Goal: Task Accomplishment & Management: Complete application form

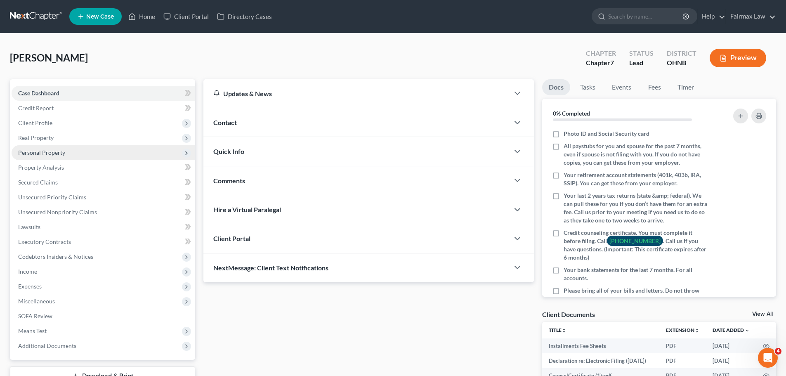
click at [57, 149] on span "Personal Property" at bounding box center [41, 152] width 47 height 7
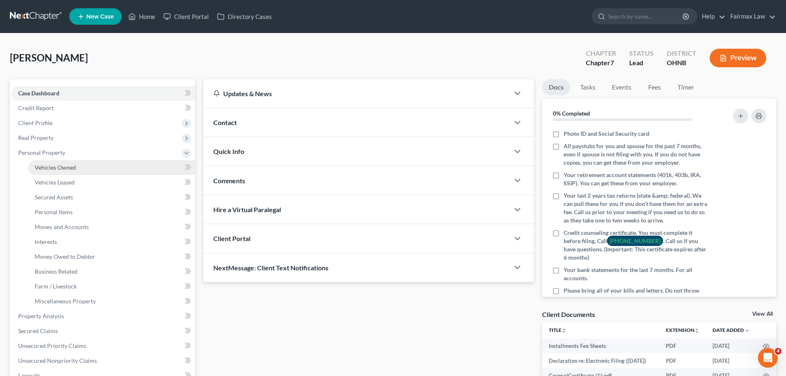
click at [58, 162] on link "Vehicles Owned" at bounding box center [111, 167] width 167 height 15
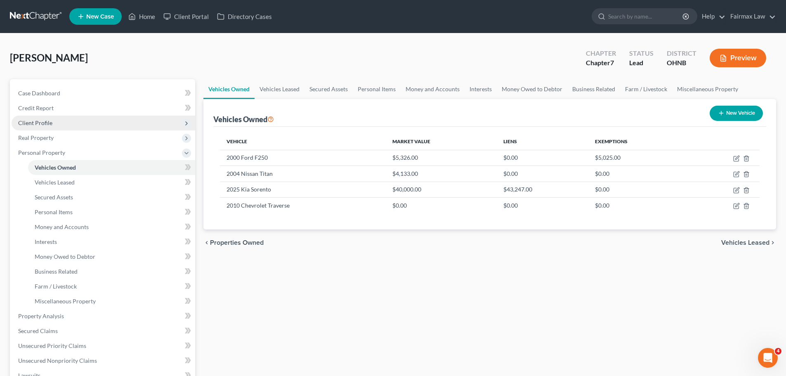
click at [49, 118] on span "Client Profile" at bounding box center [104, 122] width 184 height 15
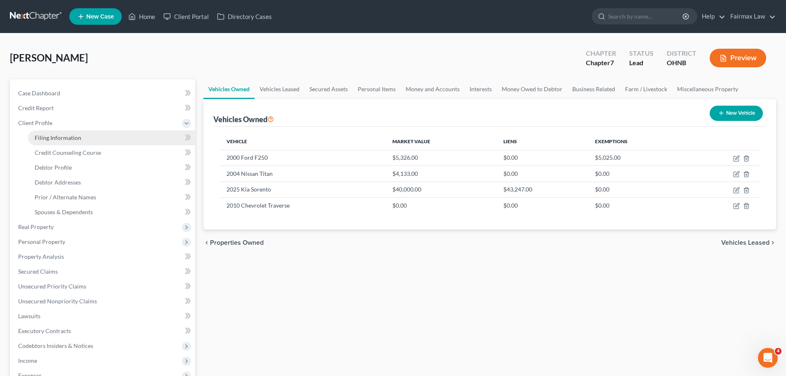
click at [59, 136] on span "Filing Information" at bounding box center [58, 137] width 47 height 7
select select "1"
select select "0"
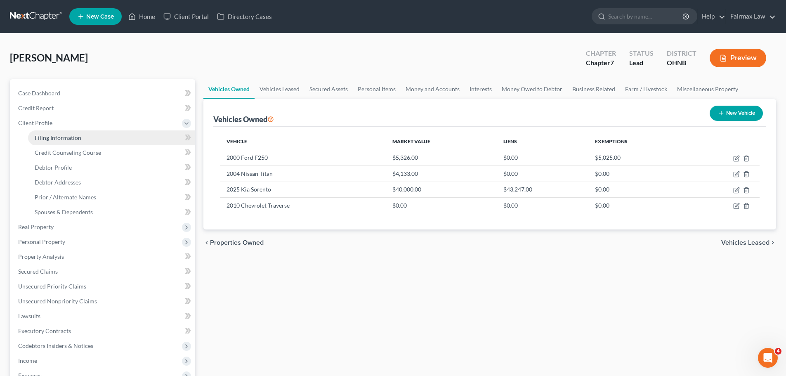
select select "36"
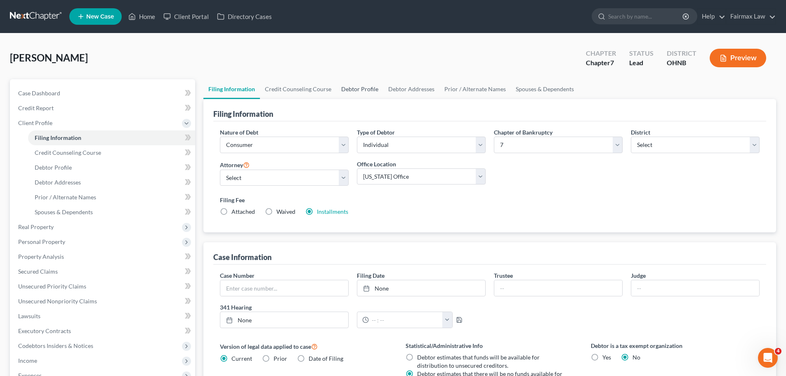
click at [341, 95] on link "Debtor Profile" at bounding box center [359, 89] width 47 height 20
select select "1"
select select "2"
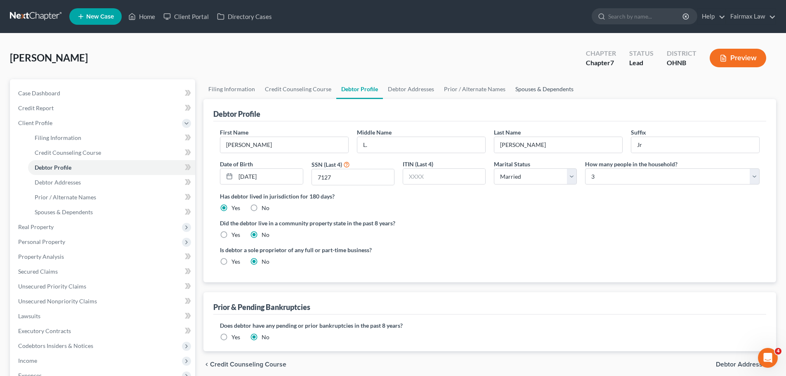
click at [527, 94] on link "Spouses & Dependents" at bounding box center [544, 89] width 68 height 20
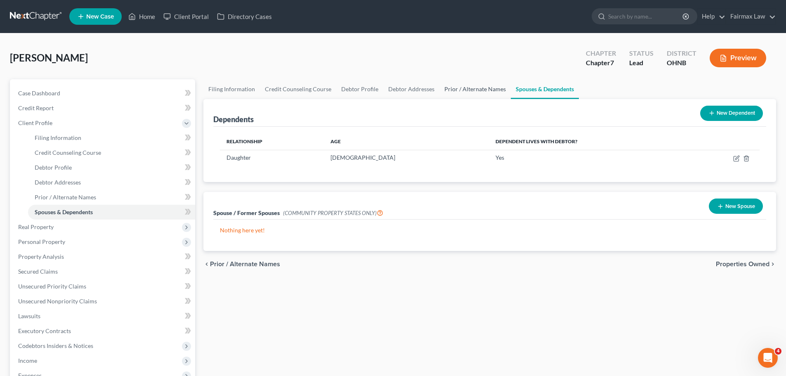
click at [476, 88] on link "Prior / Alternate Names" at bounding box center [474, 89] width 71 height 20
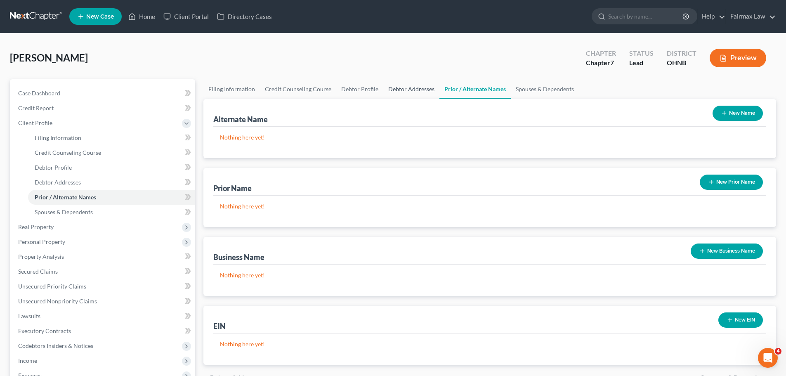
click at [410, 85] on link "Debtor Addresses" at bounding box center [411, 89] width 56 height 20
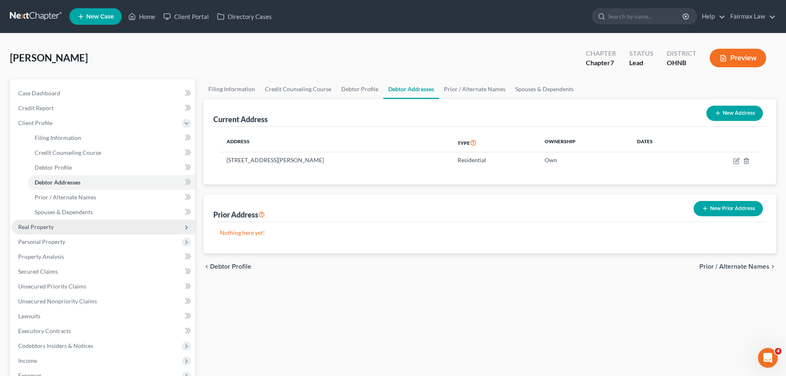
click at [78, 227] on span "Real Property" at bounding box center [104, 226] width 184 height 15
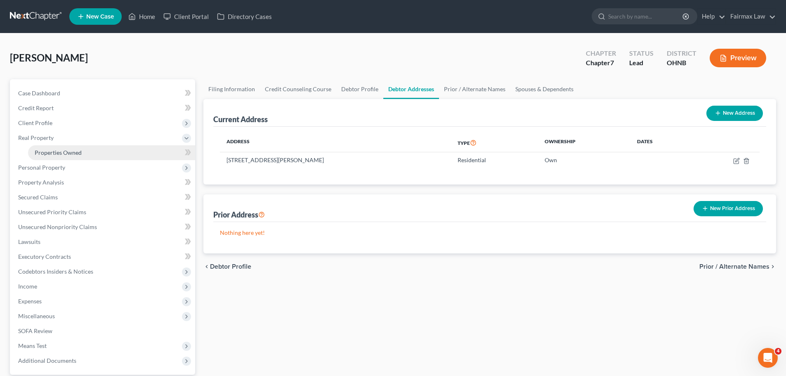
click at [72, 153] on span "Properties Owned" at bounding box center [58, 152] width 47 height 7
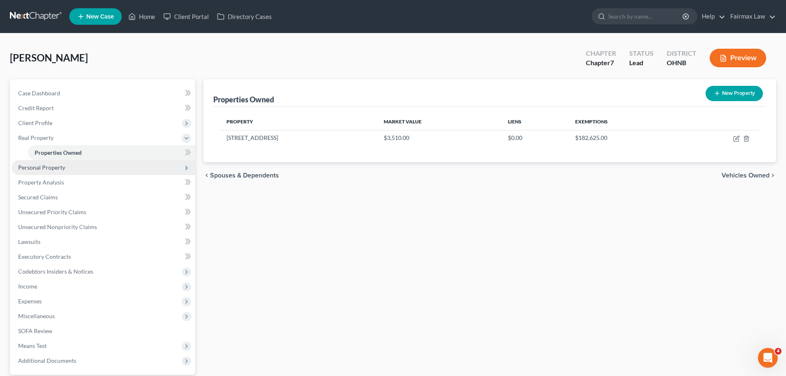
click at [60, 166] on span "Personal Property" at bounding box center [41, 167] width 47 height 7
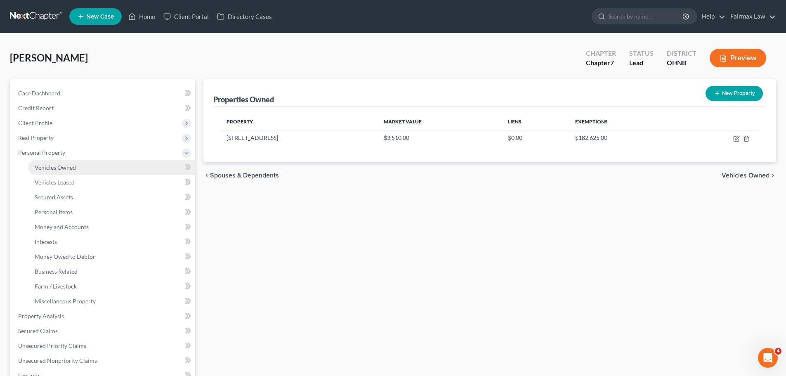
click at [62, 167] on span "Vehicles Owned" at bounding box center [55, 167] width 41 height 7
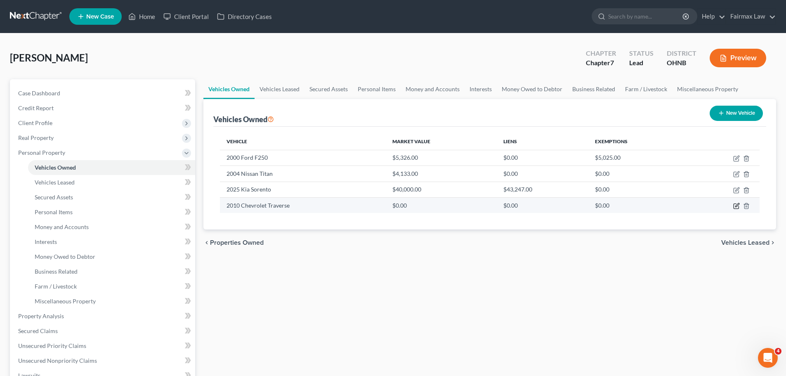
click at [734, 209] on icon "button" at bounding box center [735, 206] width 5 height 5
select select "0"
select select "16"
select select "4"
select select "0"
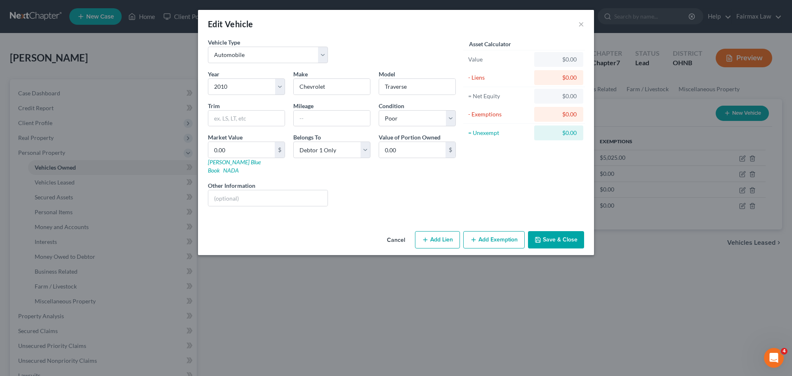
click at [446, 231] on button "Add Lien" at bounding box center [437, 239] width 45 height 17
select select "0"
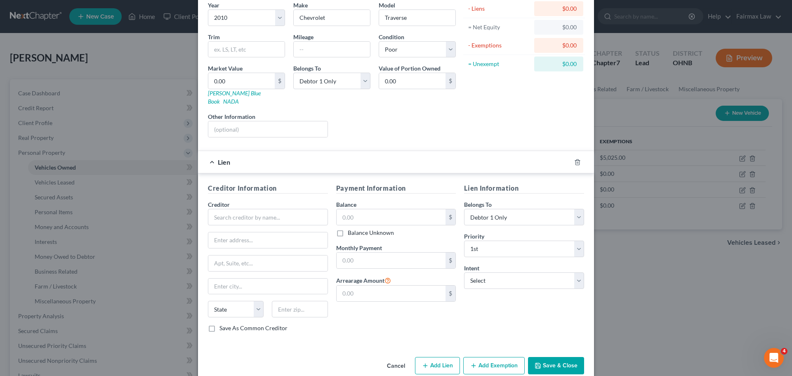
scroll to position [75, 0]
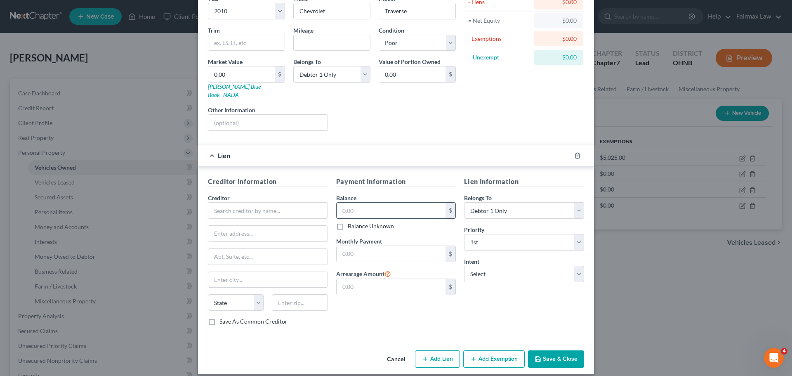
click at [381, 207] on input "text" at bounding box center [391, 211] width 109 height 16
type input "9,557.00"
click at [268, 207] on input "text" at bounding box center [268, 210] width 120 height 16
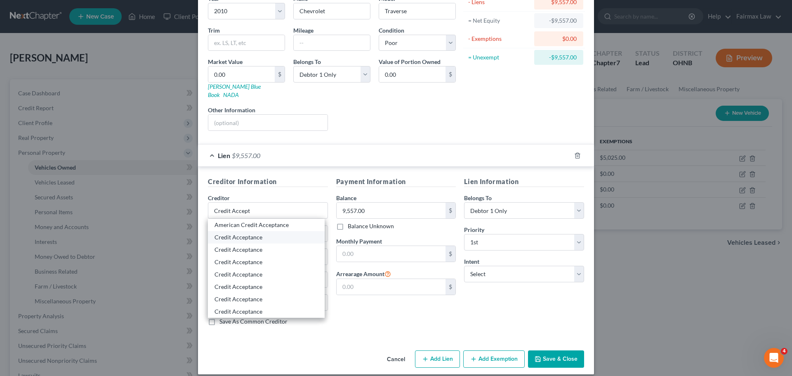
click at [262, 233] on div "Credit Acceptance" at bounding box center [266, 237] width 104 height 8
type input "Credit Acceptance"
type input "Po Box 5070"
type input "Southfield"
select select "23"
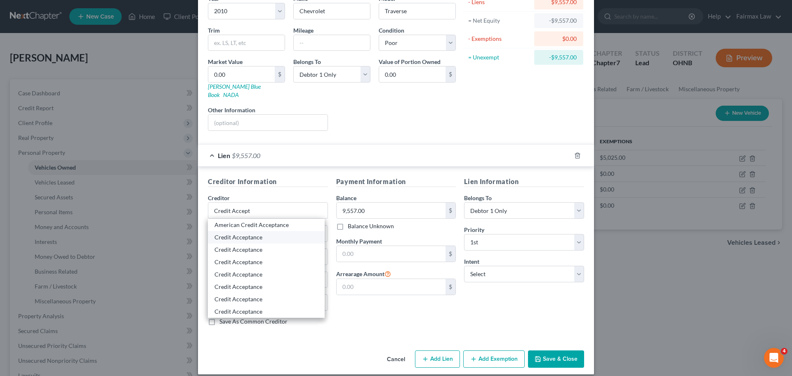
type input "48086"
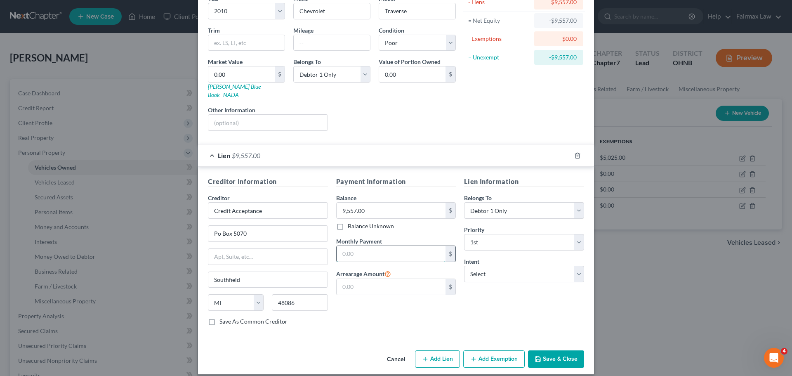
click at [381, 246] on input "text" at bounding box center [391, 254] width 109 height 16
type input "400.00"
click at [371, 283] on input "text" at bounding box center [391, 287] width 109 height 16
type input "2,800.00"
click at [507, 266] on select "Select Surrender Redeem Reaffirm Avoid Other" at bounding box center [524, 274] width 120 height 16
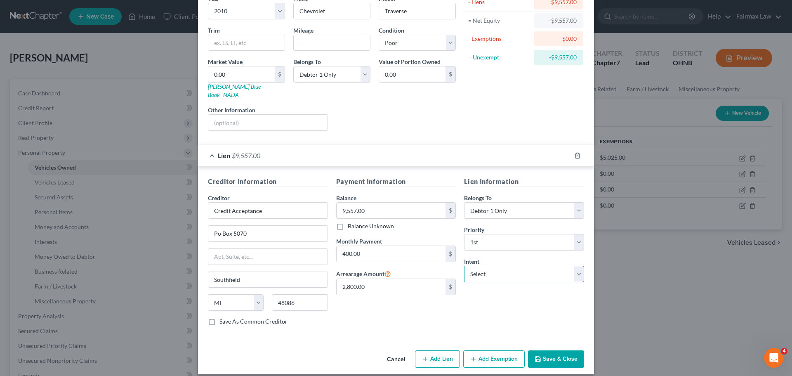
select select "0"
click at [464, 266] on select "Select Surrender Redeem Reaffirm Avoid Other" at bounding box center [524, 274] width 120 height 16
click at [544, 350] on button "Save & Close" at bounding box center [556, 358] width 56 height 17
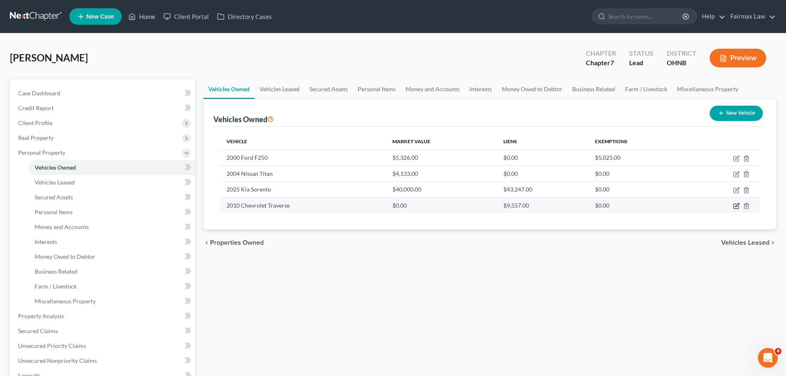
click at [736, 207] on icon "button" at bounding box center [736, 206] width 7 height 7
select select "0"
select select "16"
select select "4"
select select "0"
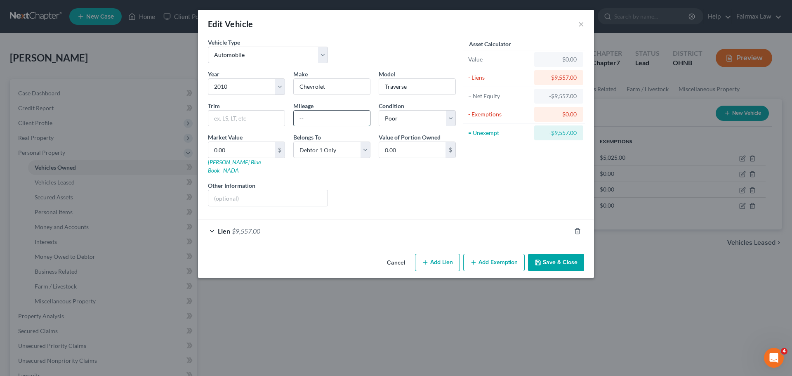
click at [313, 114] on input "text" at bounding box center [332, 119] width 76 height 16
type input "152000"
click at [257, 154] on input "0.00" at bounding box center [241, 150] width 66 height 16
type input "3"
type input "3.00"
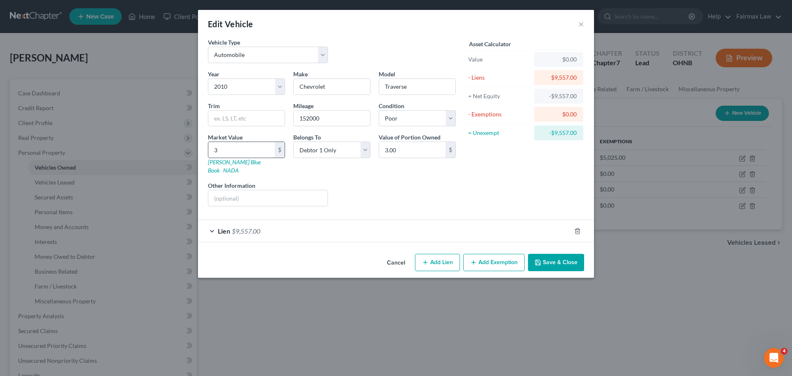
type input "35"
type input "35.00"
type input "350"
type input "350.00"
type input "3500"
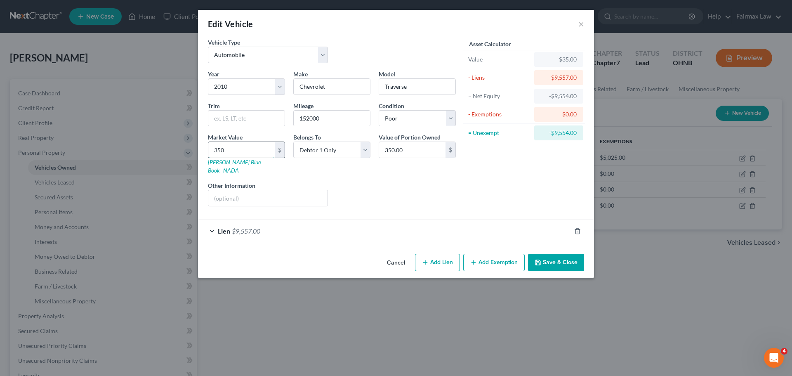
type input "3,500.00"
click at [397, 191] on div "Liens Select" at bounding box center [396, 193] width 128 height 25
click at [539, 259] on icon "button" at bounding box center [538, 262] width 7 height 7
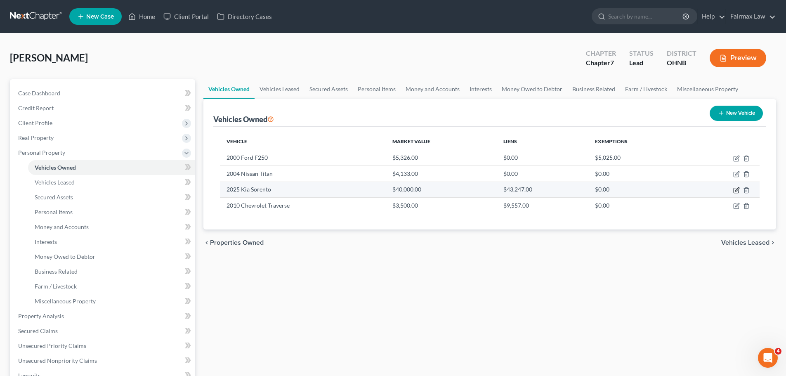
click at [735, 192] on icon "button" at bounding box center [736, 190] width 7 height 7
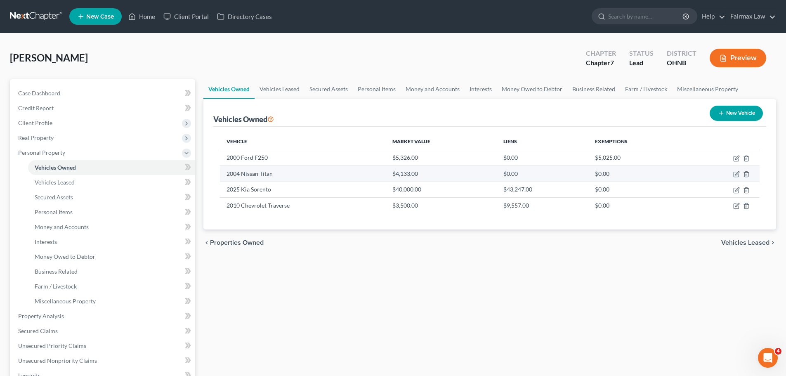
select select "0"
select select "1"
select select "0"
select select "4"
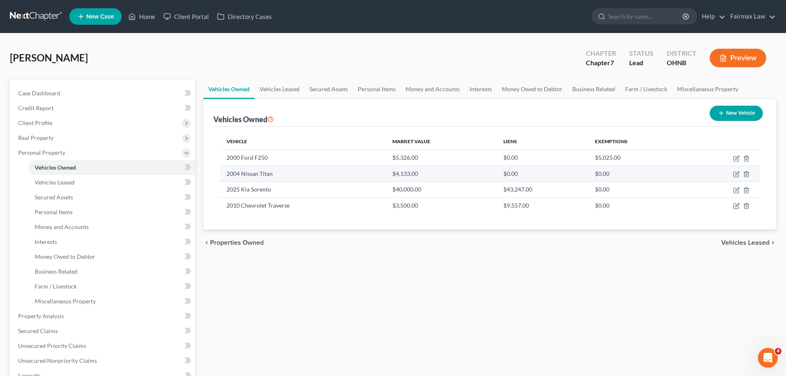
select select "3"
select select "2"
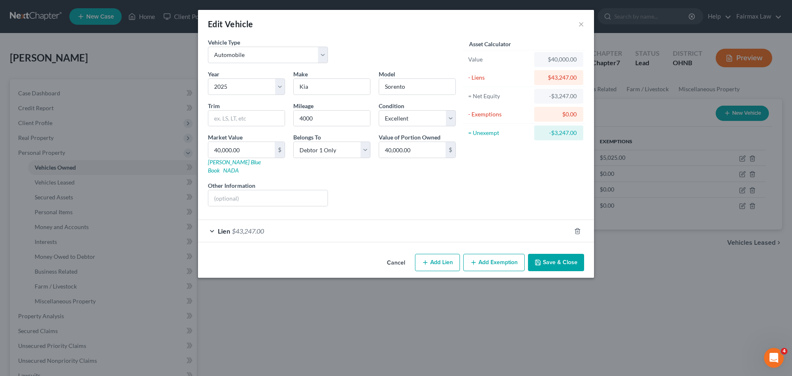
click at [239, 227] on div "Lien $43,247.00" at bounding box center [384, 231] width 373 height 22
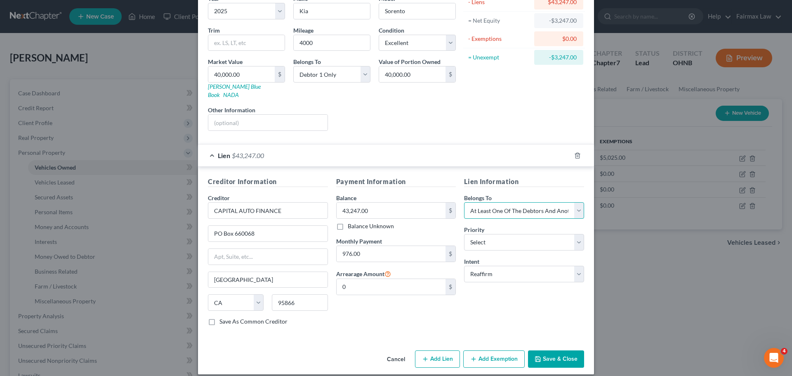
click at [490, 202] on select "Select Debtor 1 Only Debtor 2 Only Debtor 1 And Debtor 2 Only At Least One Of T…" at bounding box center [524, 210] width 120 height 16
select select "0"
click at [464, 202] on select "Select Debtor 1 Only Debtor 2 Only Debtor 1 And Debtor 2 Only At Least One Of T…" at bounding box center [524, 210] width 120 height 16
click at [548, 350] on button "Save & Close" at bounding box center [556, 358] width 56 height 17
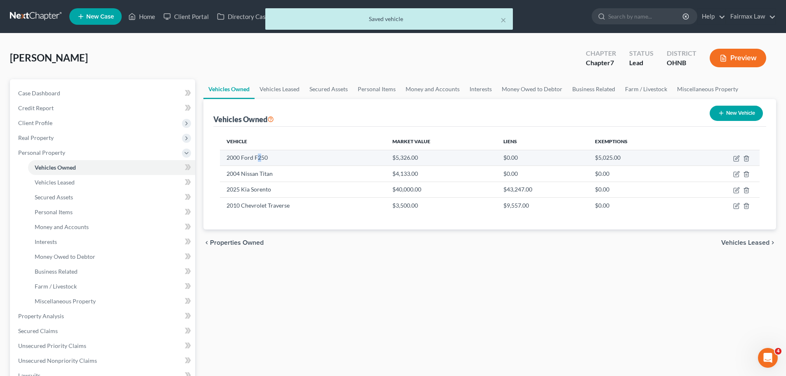
click at [260, 156] on td "2000 Ford F250" at bounding box center [303, 158] width 166 height 16
click at [274, 162] on td "2000 Ford F250" at bounding box center [303, 158] width 166 height 16
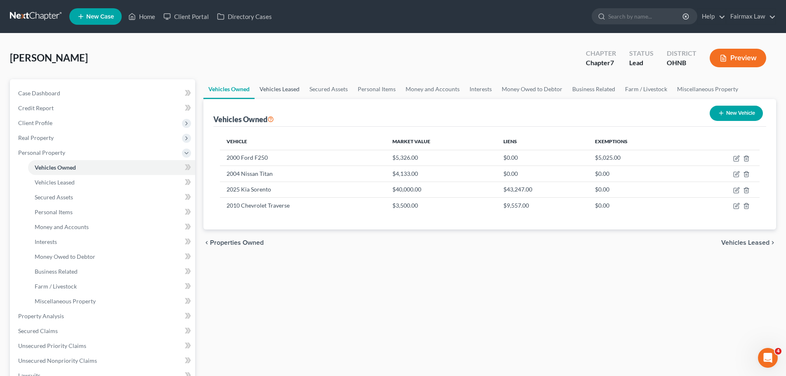
click at [281, 92] on link "Vehicles Leased" at bounding box center [279, 89] width 50 height 20
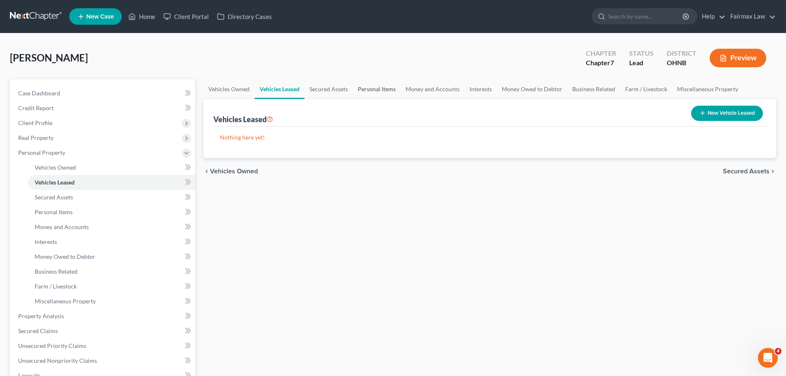
click at [376, 88] on link "Personal Items" at bounding box center [377, 89] width 48 height 20
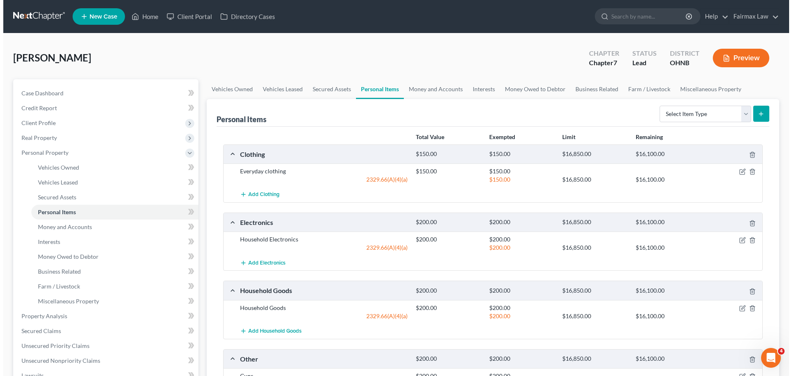
scroll to position [41, 0]
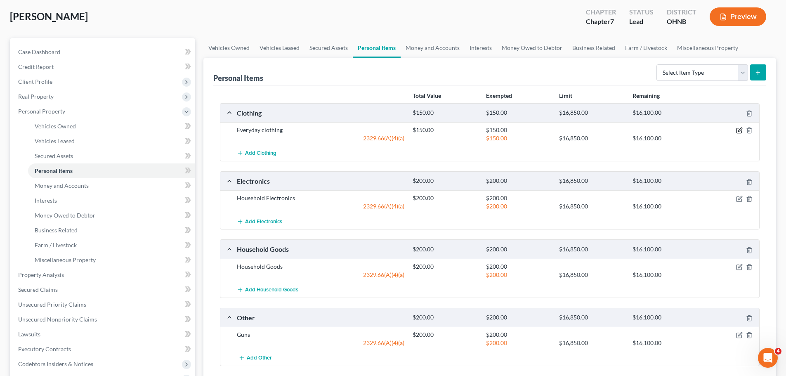
click at [737, 127] on icon "button" at bounding box center [739, 130] width 7 height 7
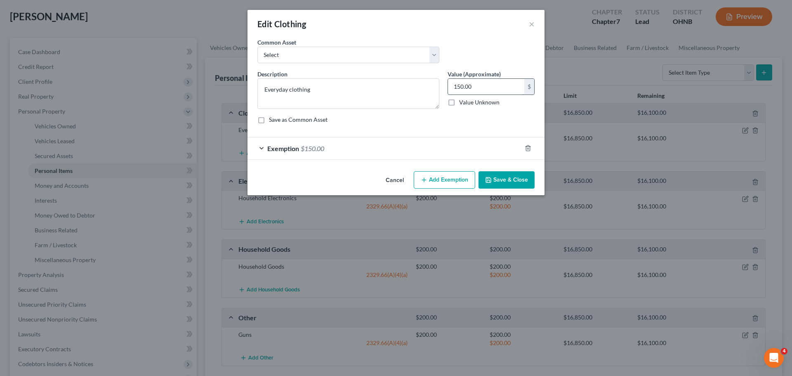
click at [452, 82] on input "150.00" at bounding box center [486, 87] width 76 height 16
type input "400.00"
click at [322, 148] on span "$150.00" at bounding box center [313, 148] width 24 height 8
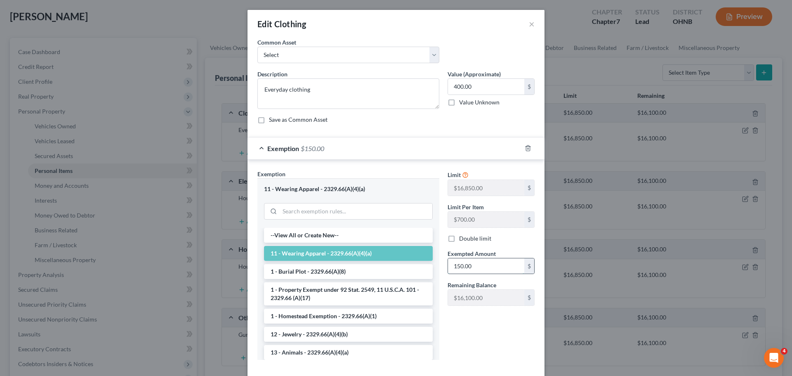
click at [466, 264] on input "150.00" at bounding box center [486, 266] width 76 height 16
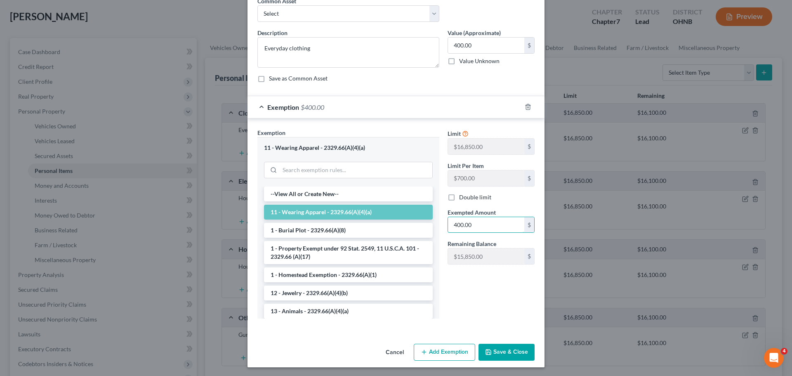
type input "400.00"
click at [494, 348] on button "Save & Close" at bounding box center [506, 352] width 56 height 17
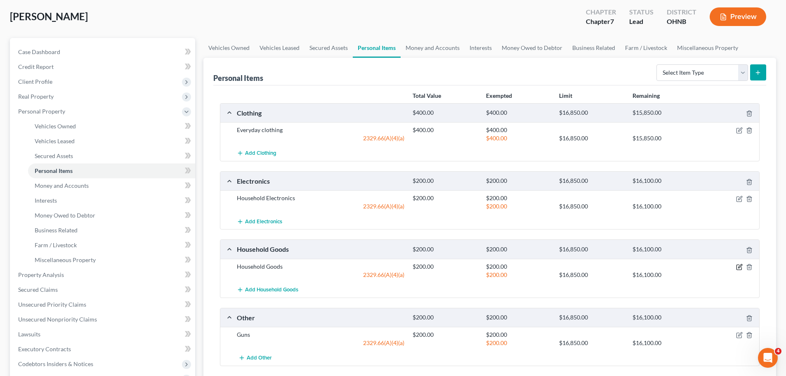
click at [738, 266] on icon "button" at bounding box center [739, 267] width 7 height 7
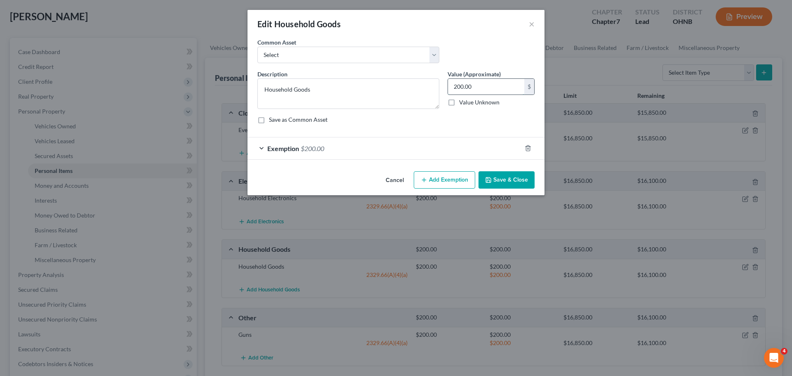
click at [457, 83] on input "200.00" at bounding box center [486, 87] width 76 height 16
type input "4,000.00"
click at [323, 143] on div "Exemption $200.00" at bounding box center [384, 148] width 274 height 22
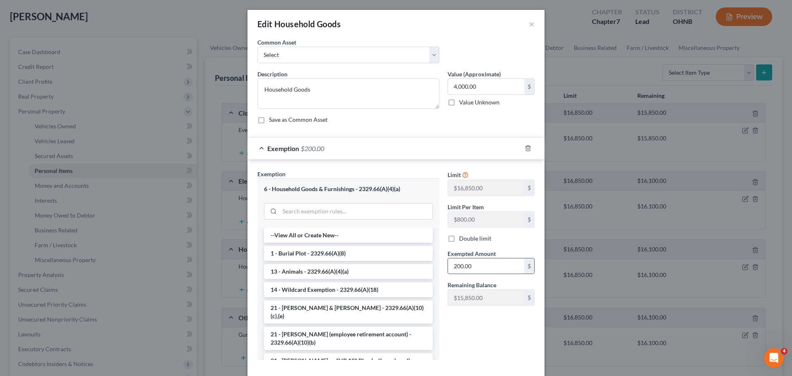
click at [464, 271] on input "200.00" at bounding box center [486, 266] width 76 height 16
click at [459, 266] on input "400.00" at bounding box center [486, 266] width 76 height 16
drag, startPoint x: 473, startPoint y: 267, endPoint x: 444, endPoint y: 272, distance: 29.3
click at [447, 272] on div "400.00 $" at bounding box center [490, 266] width 87 height 16
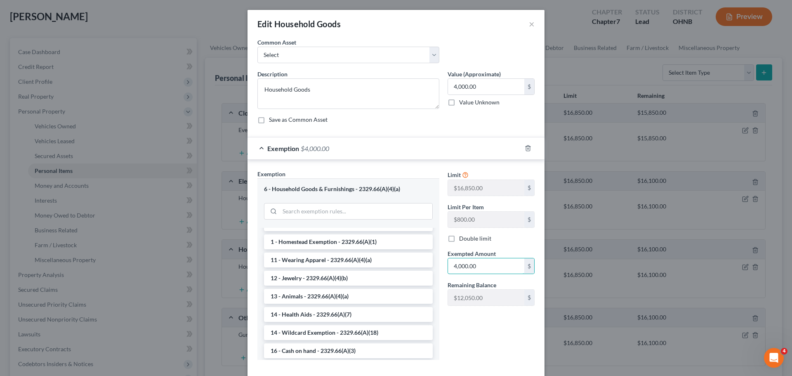
scroll to position [42, 0]
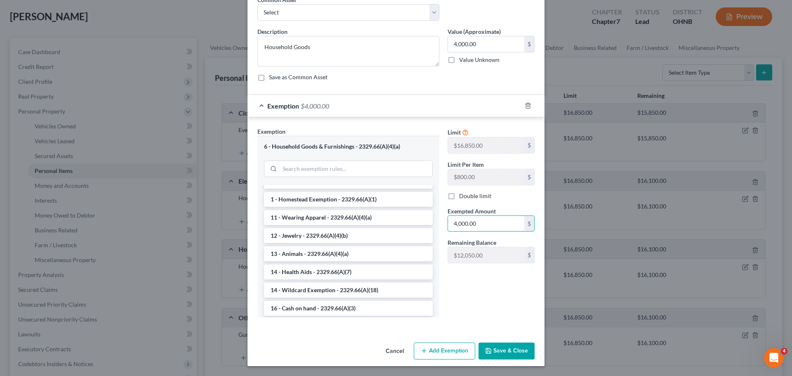
type input "4,000.00"
click at [508, 347] on button "Save & Close" at bounding box center [506, 350] width 56 height 17
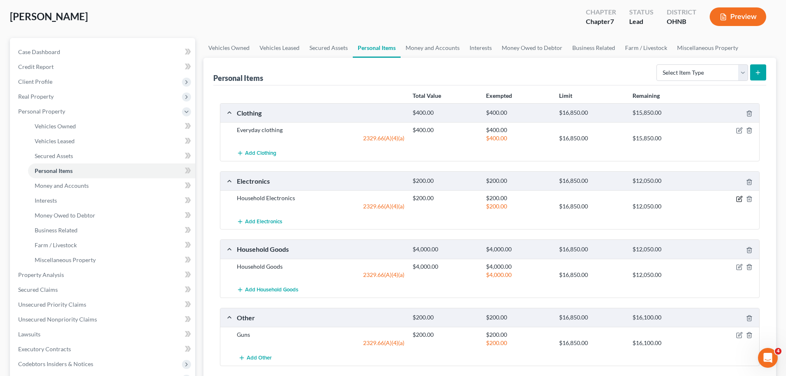
click at [739, 201] on icon "button" at bounding box center [738, 198] width 5 height 5
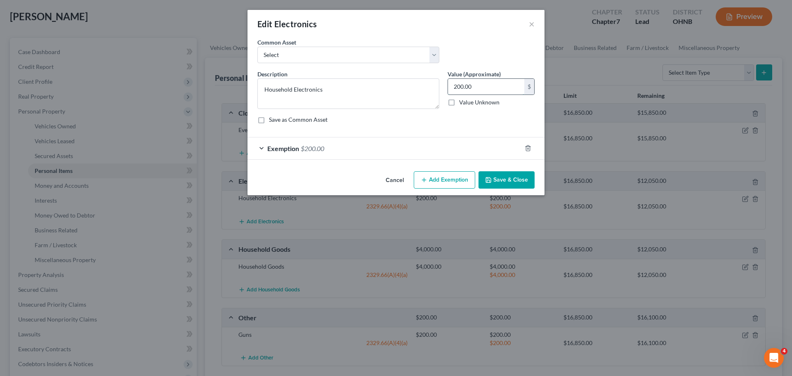
click at [482, 86] on input "200.00" at bounding box center [486, 87] width 76 height 16
type input "1,000.00"
click at [298, 147] on span "Exemption" at bounding box center [283, 148] width 32 height 8
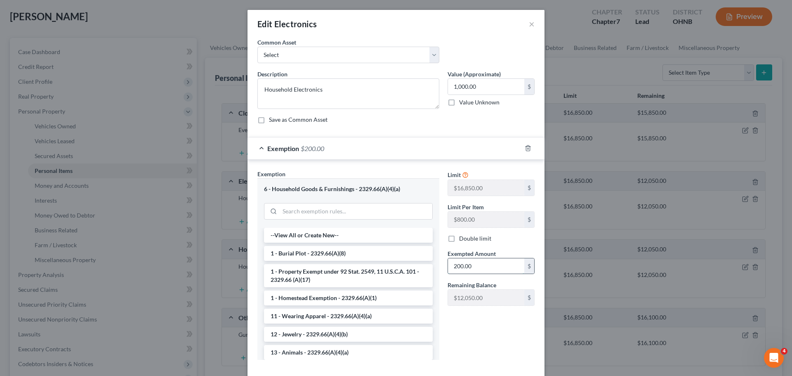
click at [469, 262] on input "200.00" at bounding box center [486, 266] width 76 height 16
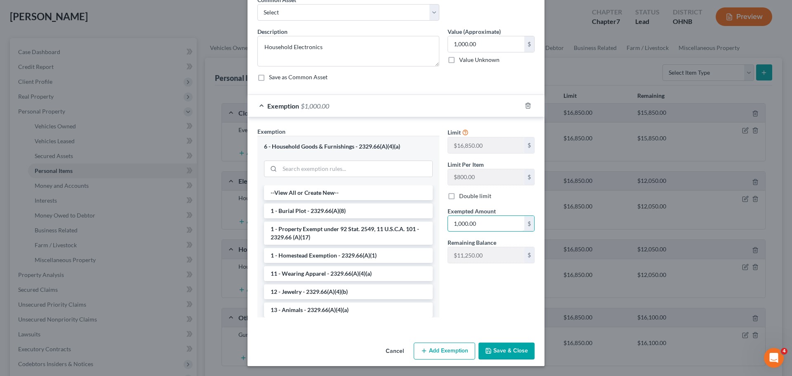
type input "1,000.00"
click at [498, 348] on button "Save & Close" at bounding box center [506, 350] width 56 height 17
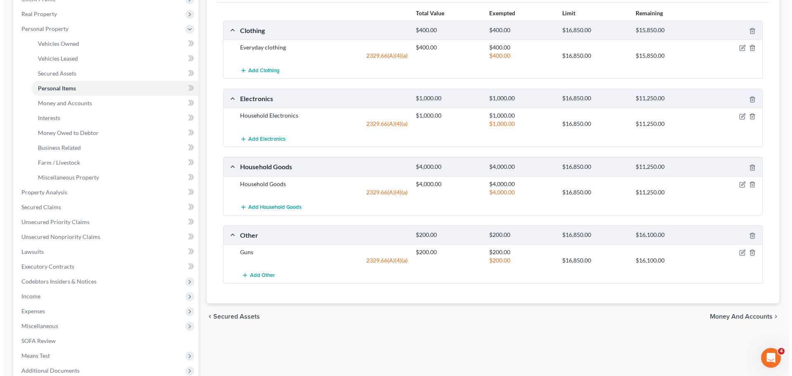
scroll to position [82, 0]
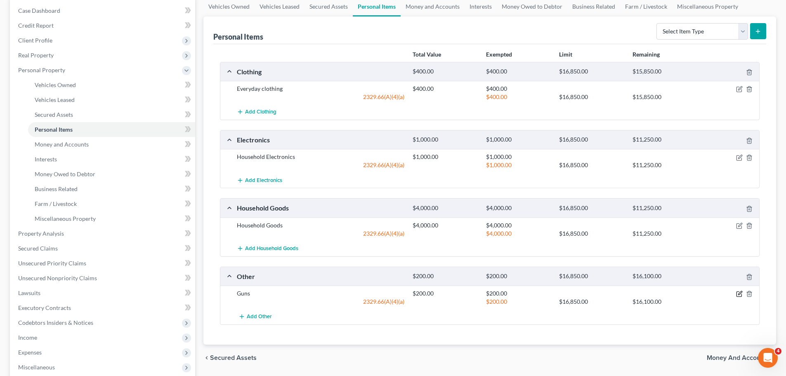
click at [739, 294] on icon "button" at bounding box center [739, 293] width 7 height 7
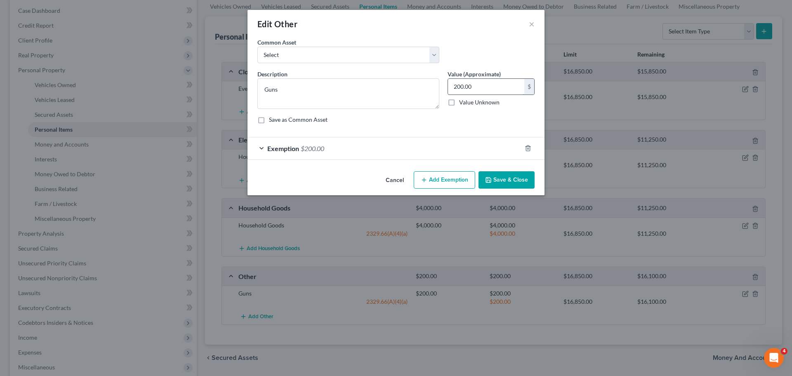
click at [462, 83] on input "200.00" at bounding box center [486, 87] width 76 height 16
type input "2,000.00"
click at [323, 146] on span "$200.00" at bounding box center [313, 148] width 24 height 8
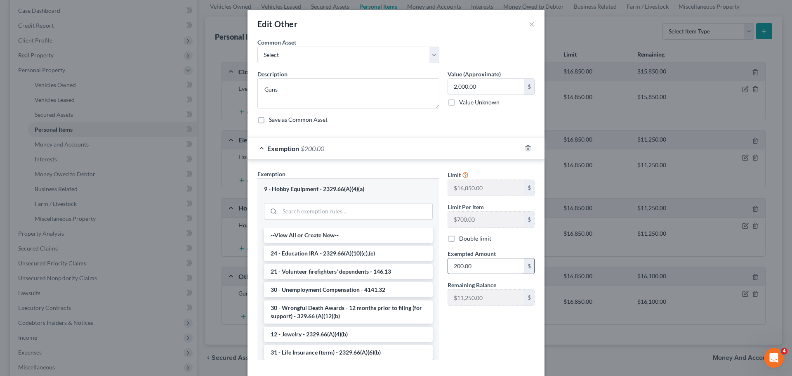
click at [474, 262] on input "200.00" at bounding box center [486, 266] width 76 height 16
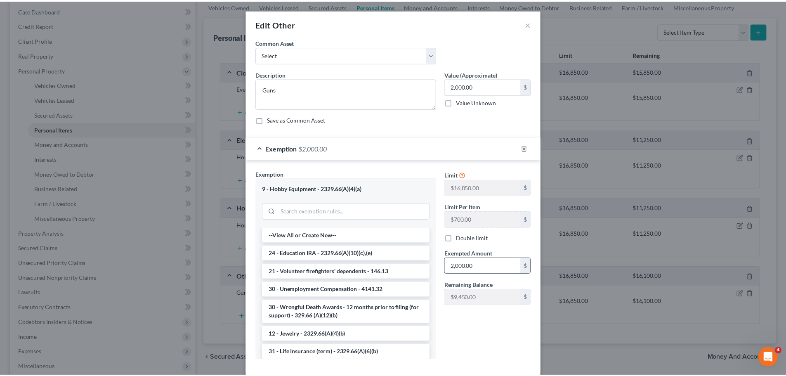
scroll to position [42, 0]
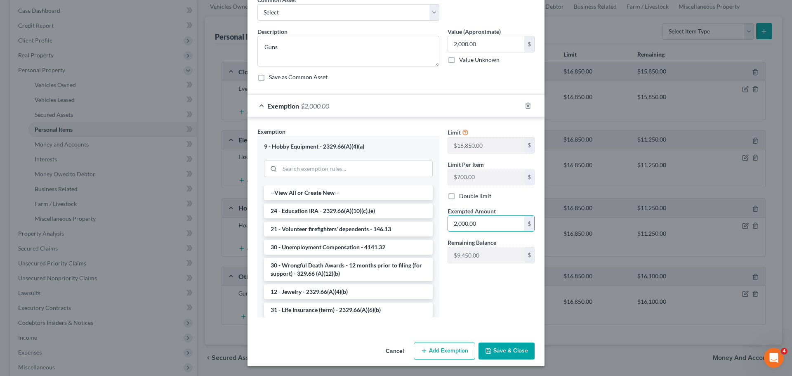
type input "2,000.00"
click at [520, 347] on button "Save & Close" at bounding box center [506, 350] width 56 height 17
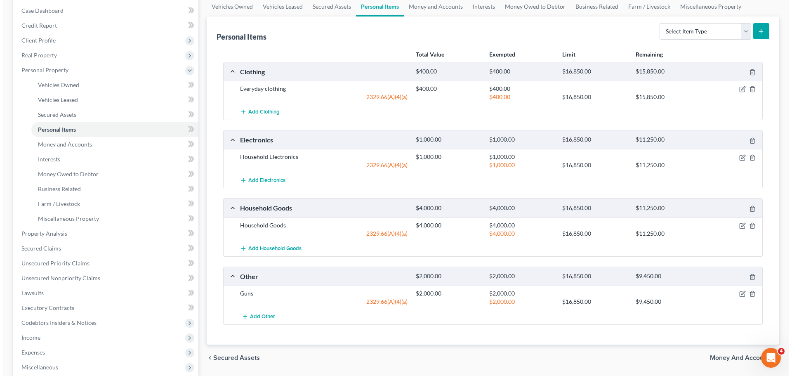
scroll to position [0, 0]
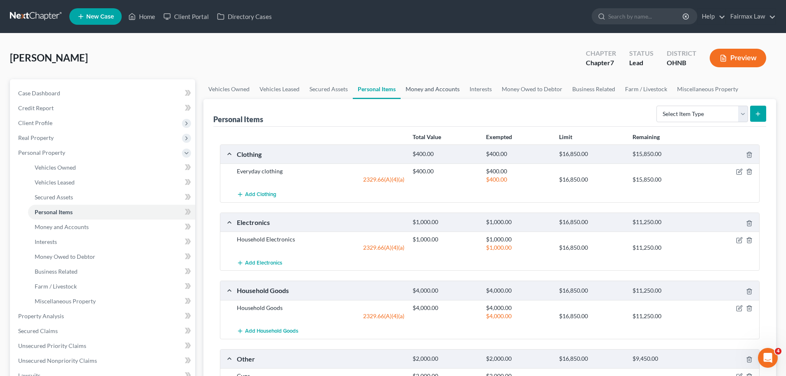
click at [418, 92] on link "Money and Accounts" at bounding box center [432, 89] width 64 height 20
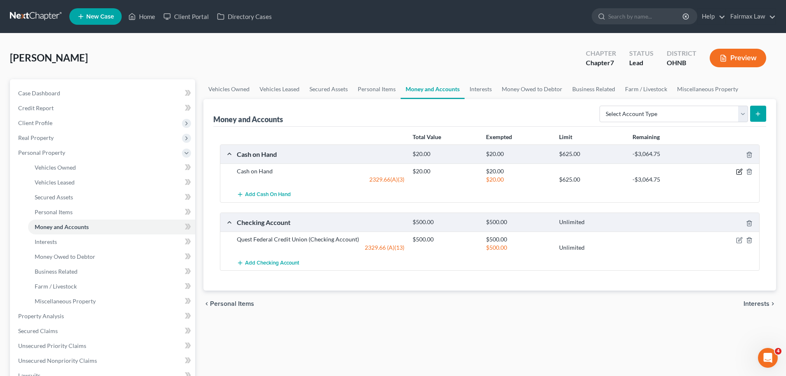
click at [737, 171] on icon "button" at bounding box center [739, 171] width 7 height 7
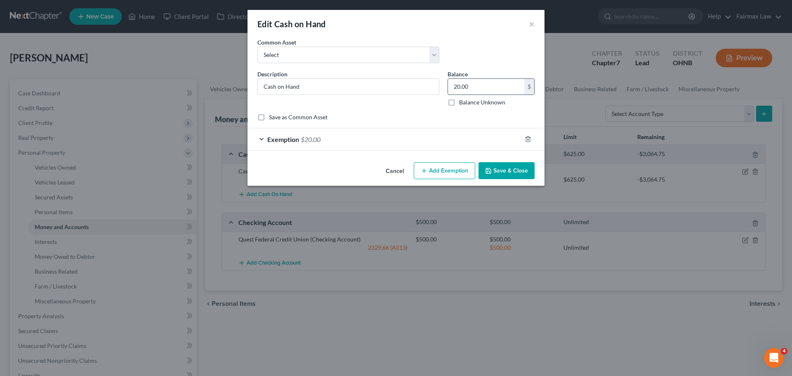
click at [467, 89] on input "20.00" at bounding box center [486, 87] width 76 height 16
type input "50.00"
click at [316, 142] on span "$20.00" at bounding box center [311, 139] width 20 height 8
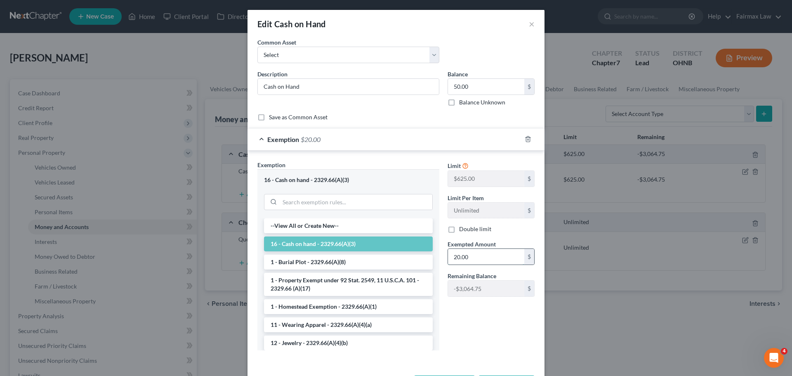
click at [456, 264] on input "20.00" at bounding box center [486, 257] width 76 height 16
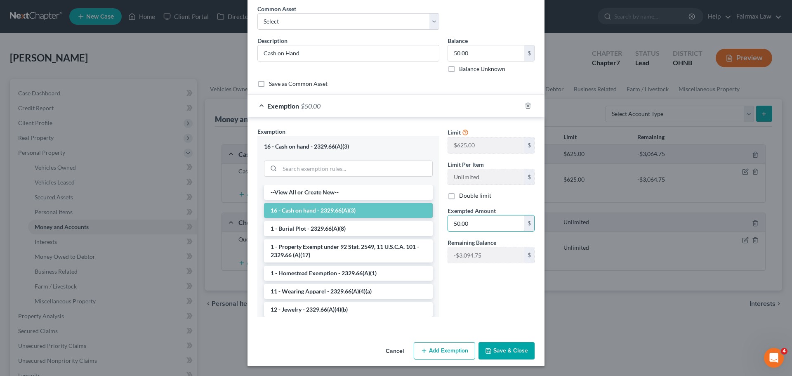
type input "50.00"
click at [490, 346] on button "Save & Close" at bounding box center [506, 350] width 56 height 17
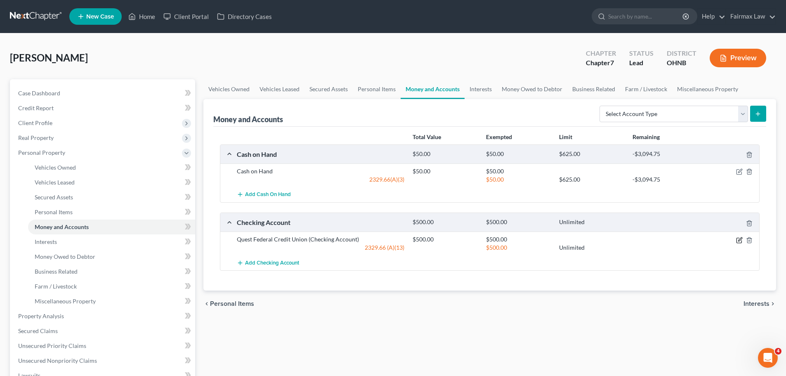
click at [736, 240] on icon "button" at bounding box center [739, 240] width 7 height 7
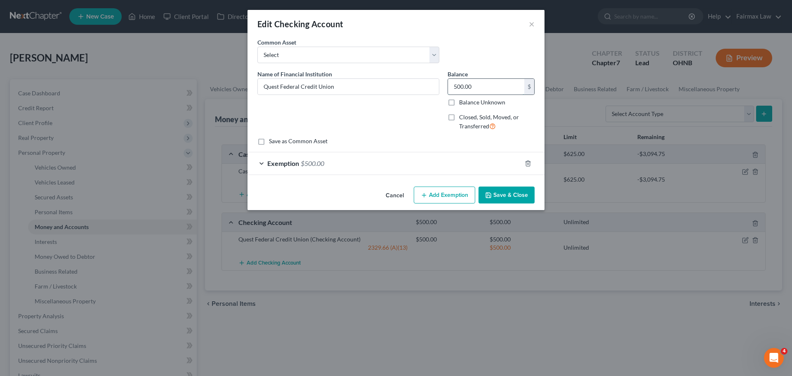
click at [480, 94] on input "500.00" at bounding box center [486, 87] width 76 height 16
type input "400.00"
click at [298, 166] on span "Exemption" at bounding box center [283, 163] width 32 height 8
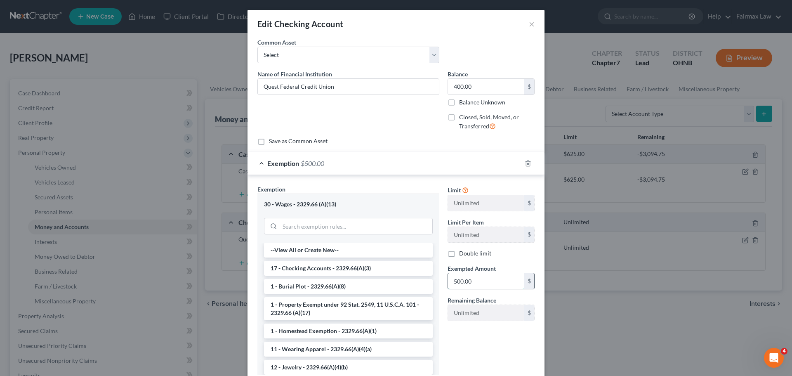
click at [466, 287] on input "500.00" at bounding box center [486, 281] width 76 height 16
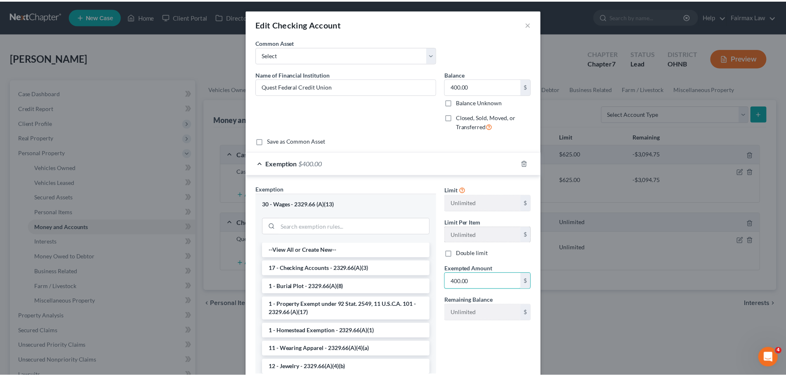
scroll to position [58, 0]
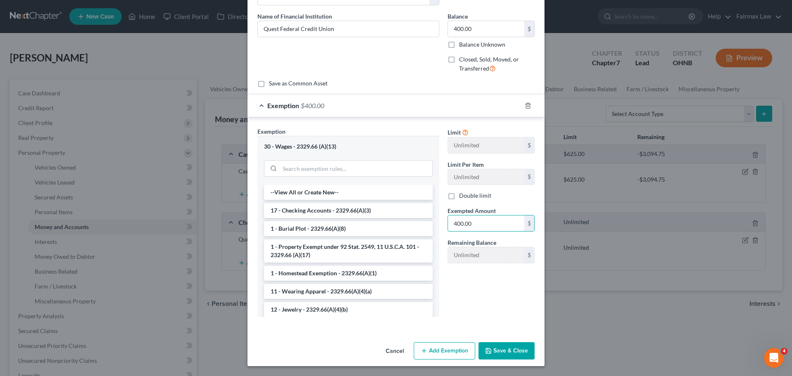
type input "400.00"
click at [501, 349] on button "Save & Close" at bounding box center [506, 350] width 56 height 17
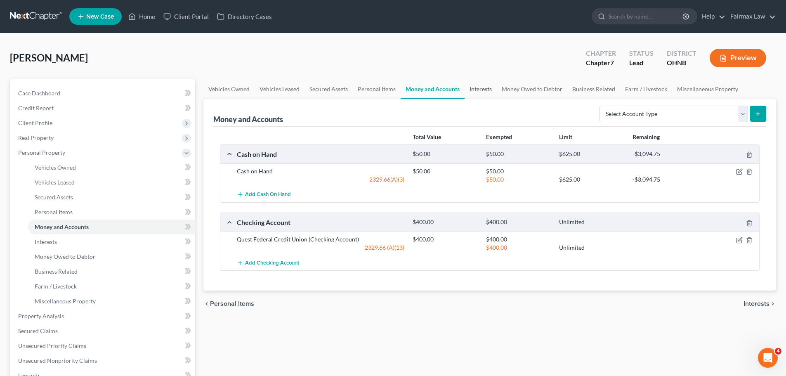
click at [486, 87] on link "Interests" at bounding box center [480, 89] width 32 height 20
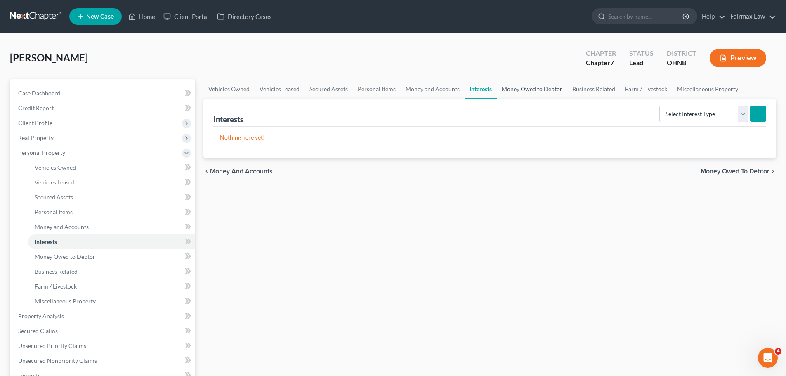
click at [517, 96] on link "Money Owed to Debtor" at bounding box center [532, 89] width 71 height 20
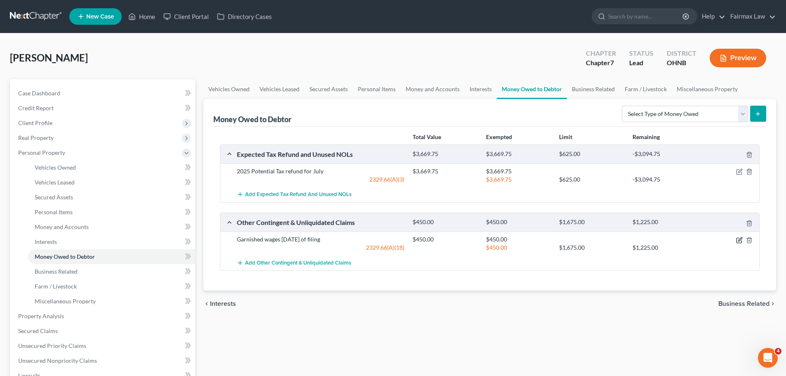
click at [740, 238] on icon "button" at bounding box center [739, 240] width 7 height 7
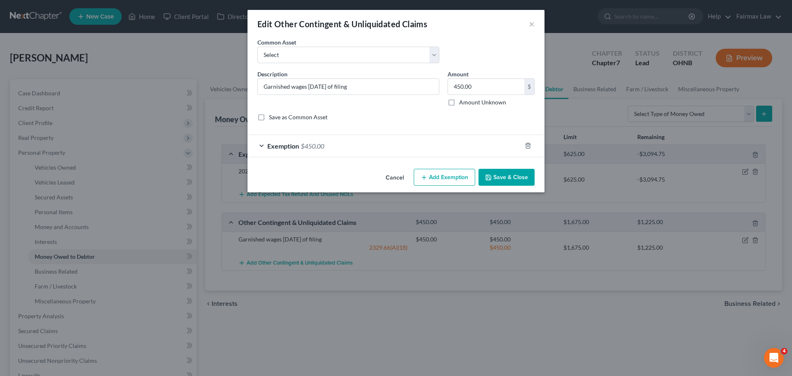
click at [318, 147] on span "$450.00" at bounding box center [313, 146] width 24 height 8
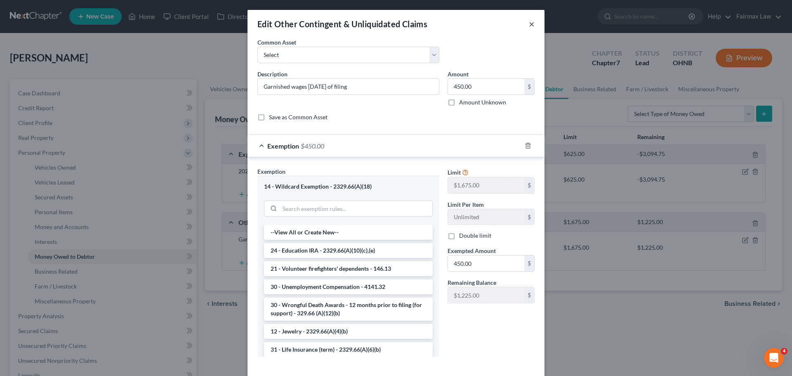
click at [529, 21] on button "×" at bounding box center [532, 24] width 6 height 10
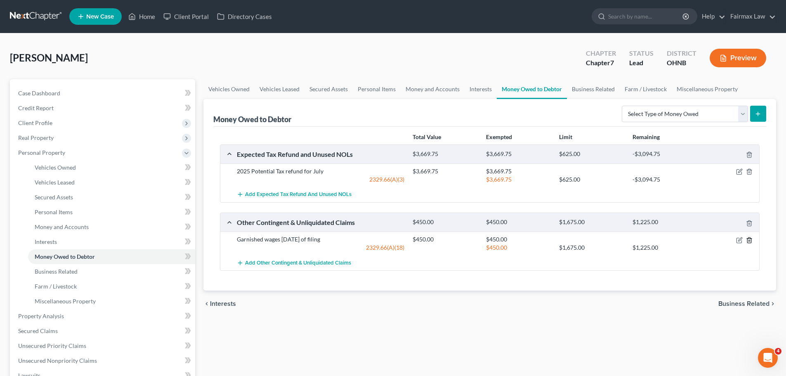
click at [749, 240] on line "button" at bounding box center [749, 241] width 0 height 2
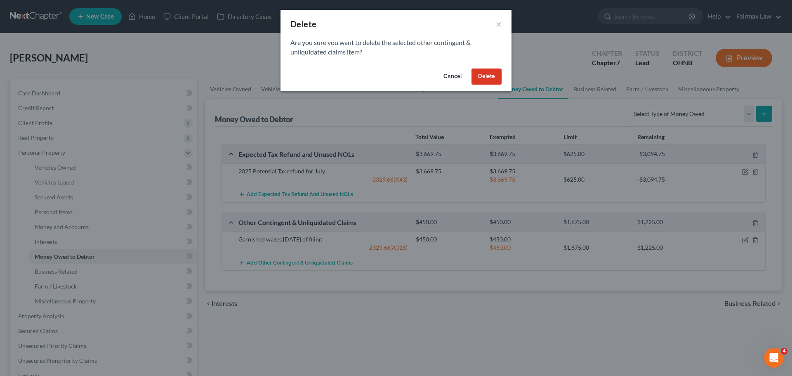
click at [482, 80] on button "Delete" at bounding box center [486, 76] width 30 height 16
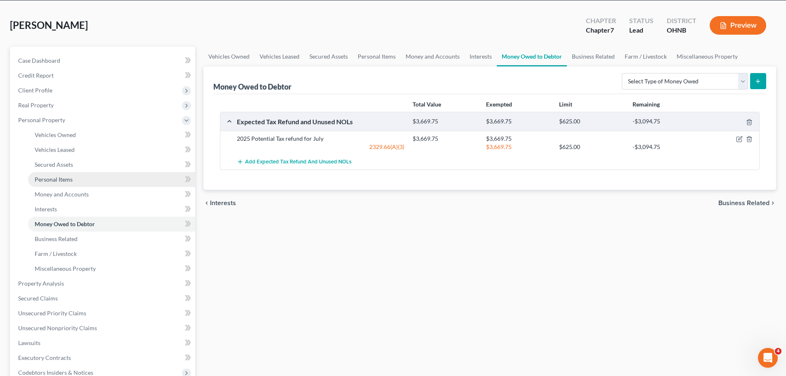
scroll to position [82, 0]
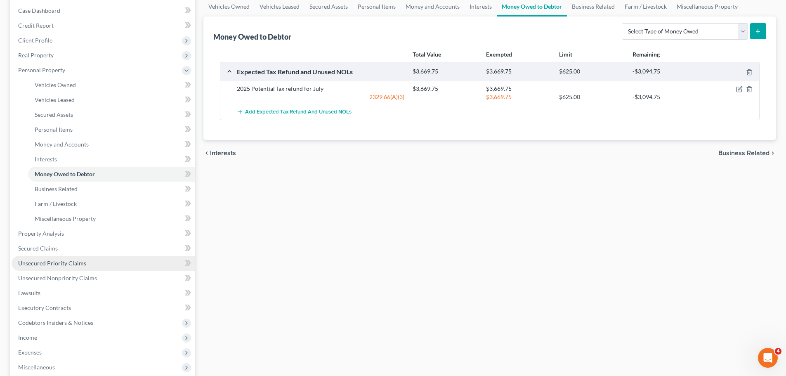
click at [50, 263] on span "Unsecured Priority Claims" at bounding box center [52, 262] width 68 height 7
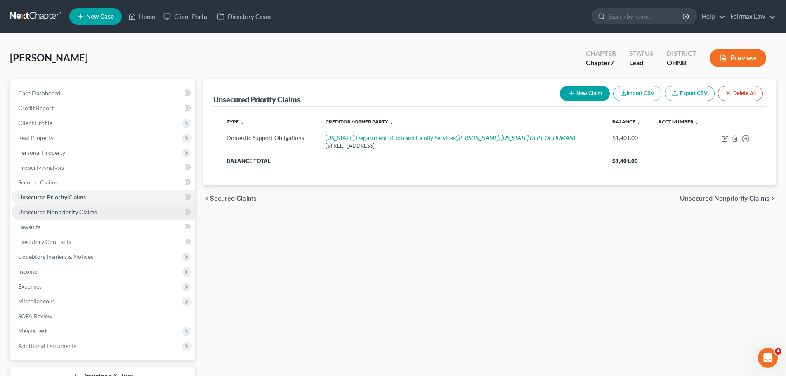
click at [50, 213] on span "Unsecured Nonpriority Claims" at bounding box center [57, 211] width 79 height 7
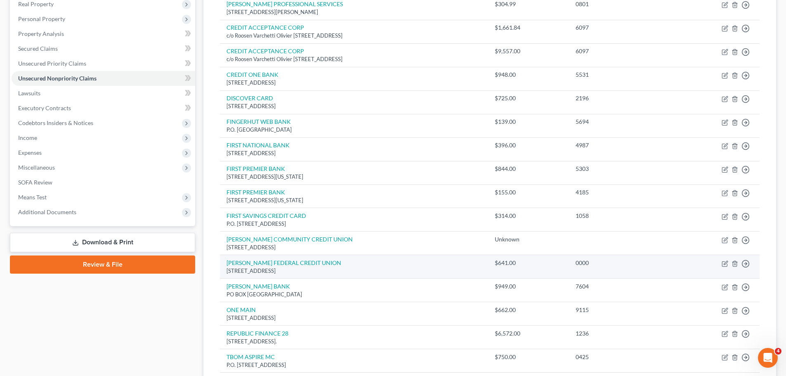
scroll to position [101, 0]
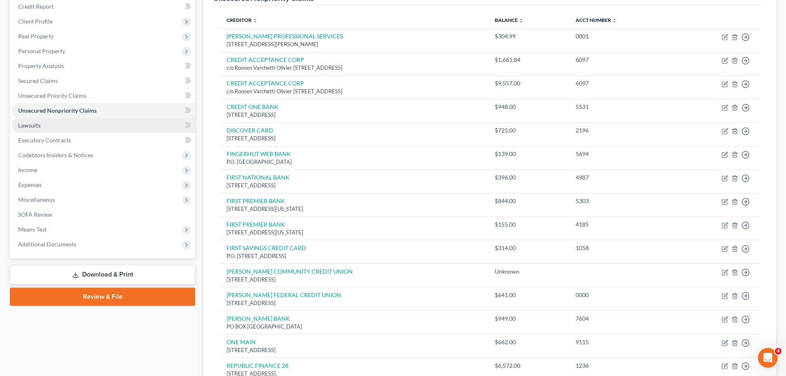
click at [47, 120] on link "Lawsuits" at bounding box center [104, 125] width 184 height 15
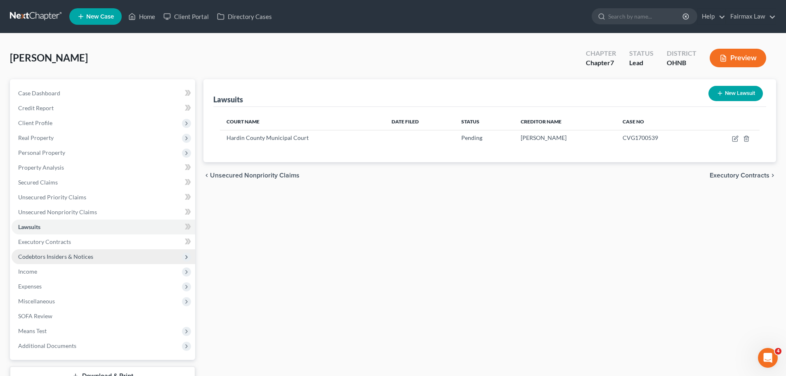
click at [74, 260] on span "Codebtors Insiders & Notices" at bounding box center [104, 256] width 184 height 15
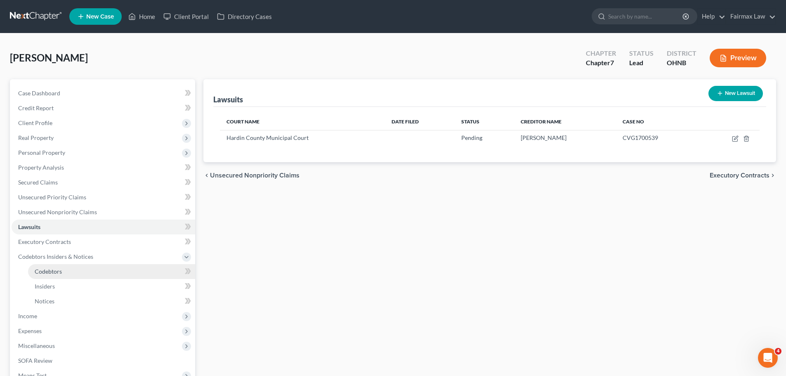
click at [48, 273] on span "Codebtors" at bounding box center [48, 271] width 27 height 7
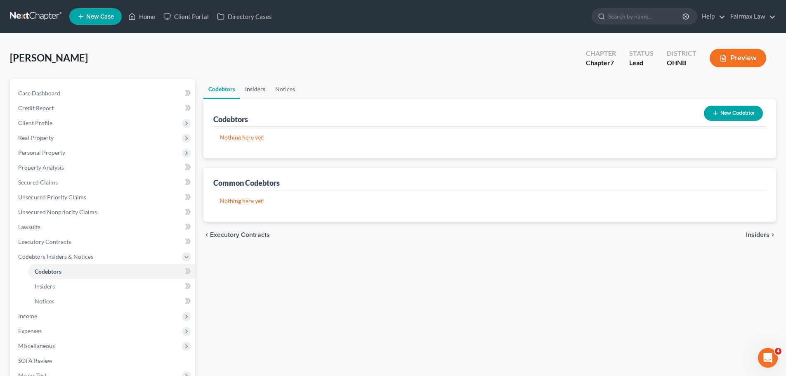
click at [250, 82] on link "Insiders" at bounding box center [255, 89] width 30 height 20
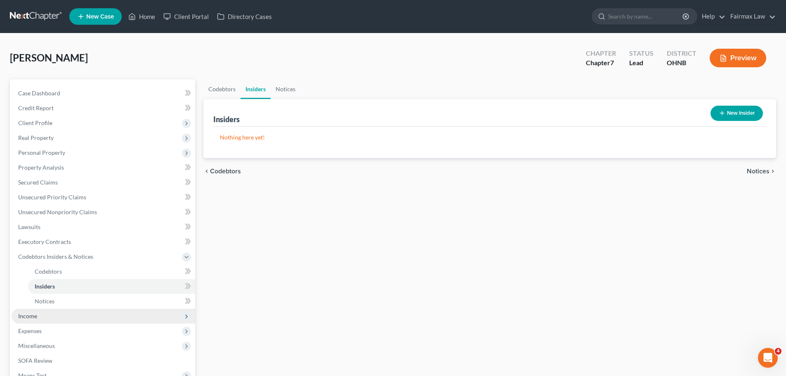
click at [44, 320] on span "Income" at bounding box center [104, 315] width 184 height 15
click at [51, 283] on span "Employment Income" at bounding box center [61, 286] width 53 height 7
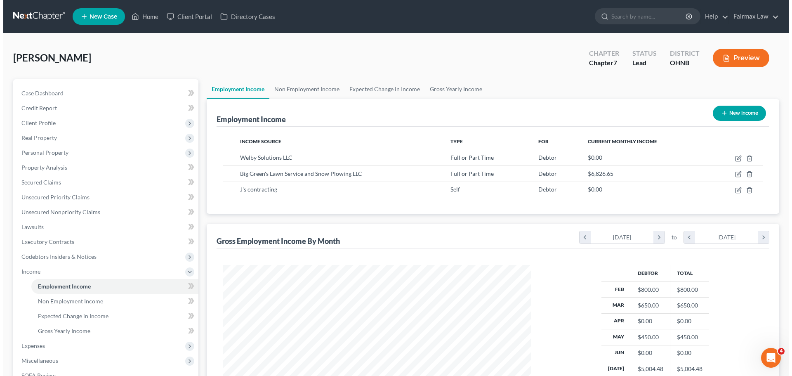
scroll to position [154, 324]
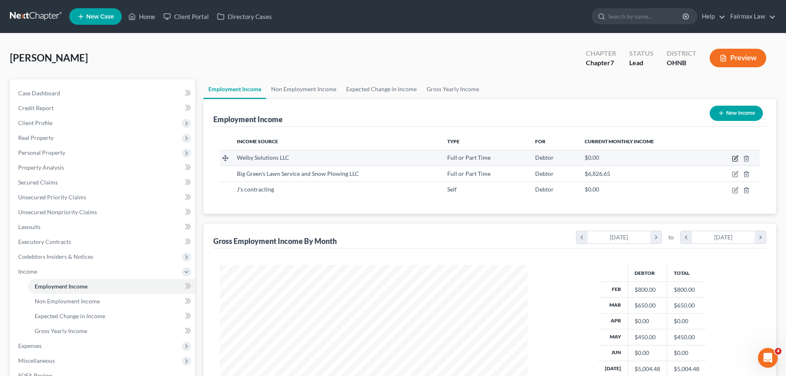
click at [732, 160] on icon "button" at bounding box center [734, 158] width 5 height 5
select select "0"
select select "45"
select select "0"
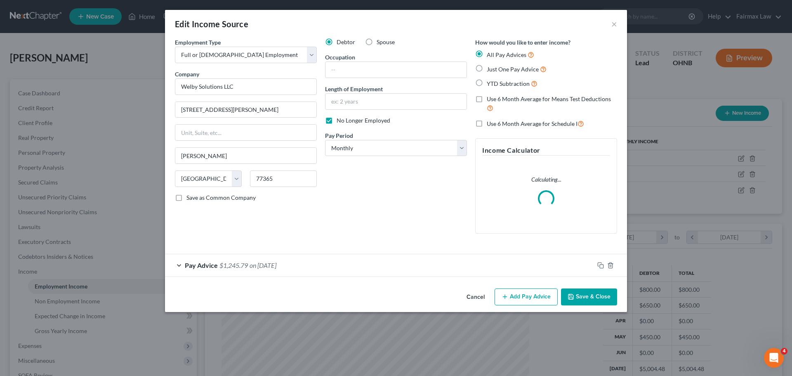
scroll to position [155, 327]
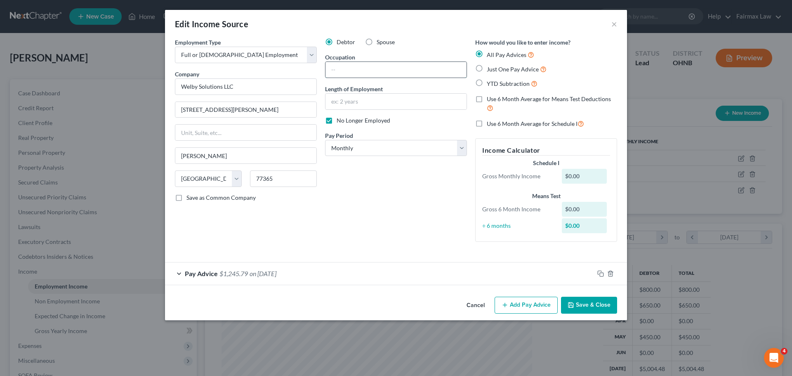
click at [379, 66] on input "text" at bounding box center [395, 70] width 141 height 16
type input "Laborer"
click at [382, 103] on input "text" at bounding box center [395, 102] width 141 height 16
type input "6 weeks"
click at [400, 150] on select "Select Monthly Twice Monthly Every Other Week Weekly" at bounding box center [396, 148] width 142 height 16
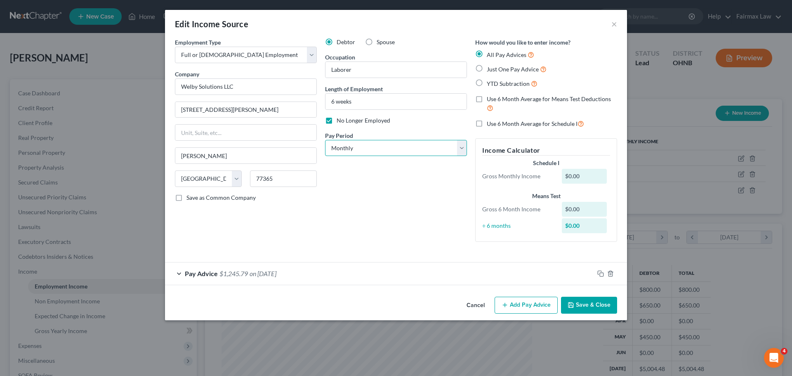
select select "2"
click at [325, 140] on select "Select Monthly Twice Monthly Every Other Week Weekly" at bounding box center [396, 148] width 142 height 16
click at [271, 276] on span "on 05/30/2024" at bounding box center [263, 273] width 27 height 8
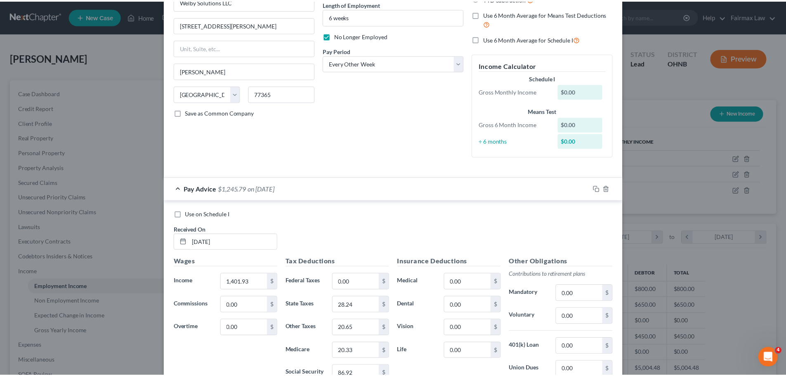
scroll to position [203, 0]
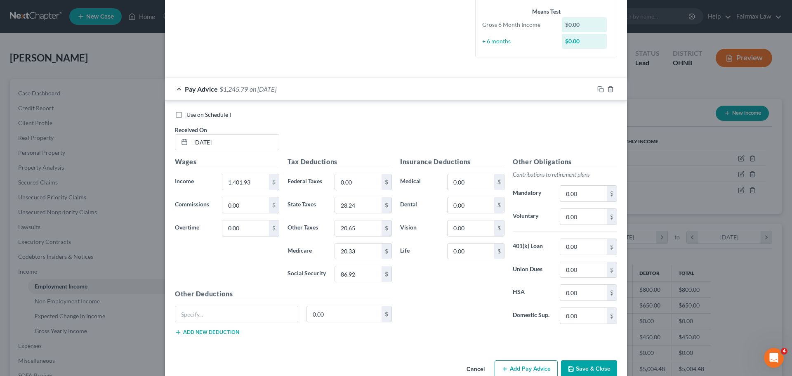
click at [580, 364] on button "Save & Close" at bounding box center [589, 368] width 56 height 17
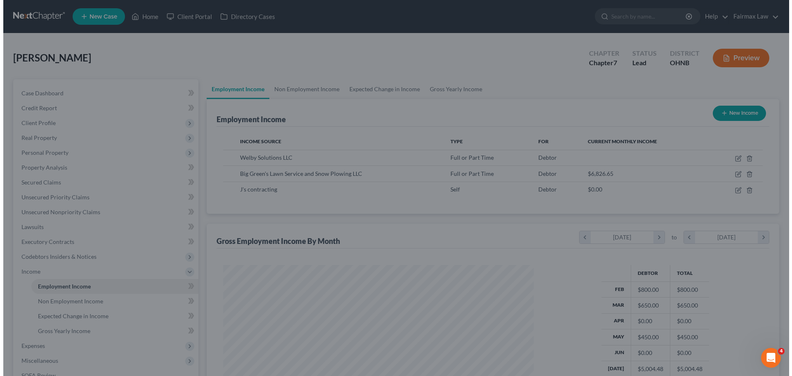
scroll to position [412275, 412105]
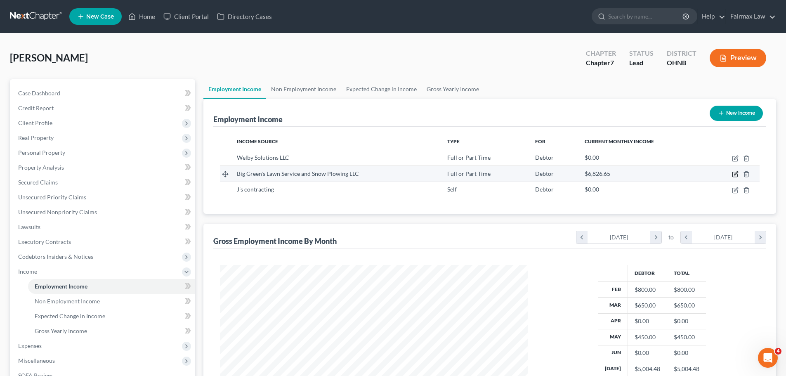
click at [734, 174] on icon "button" at bounding box center [736, 174] width 4 height 4
select select "0"
select select "36"
select select "3"
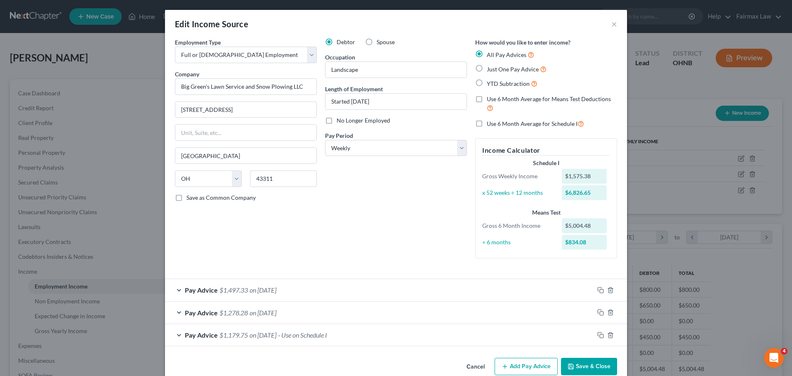
scroll to position [16, 0]
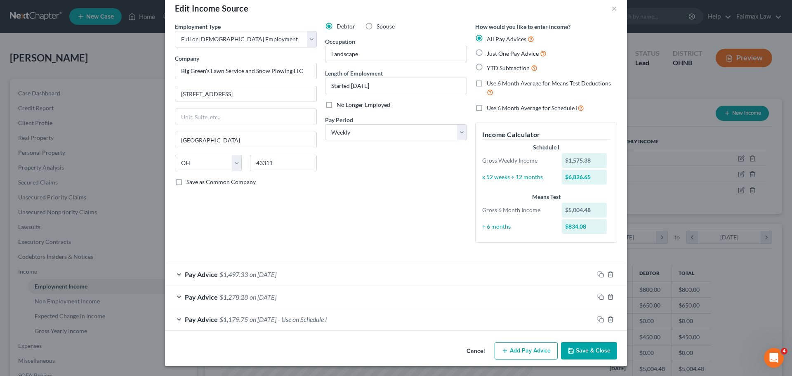
click at [268, 314] on div "Pay Advice $1,179.75 on 07/03/2025 - Use on Schedule I" at bounding box center [379, 319] width 429 height 22
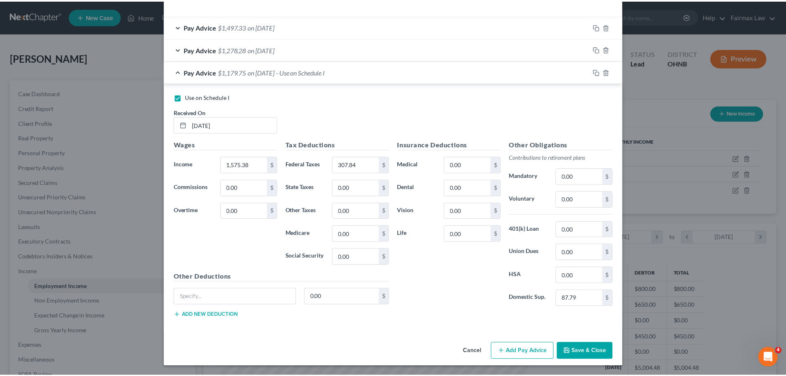
scroll to position [264, 0]
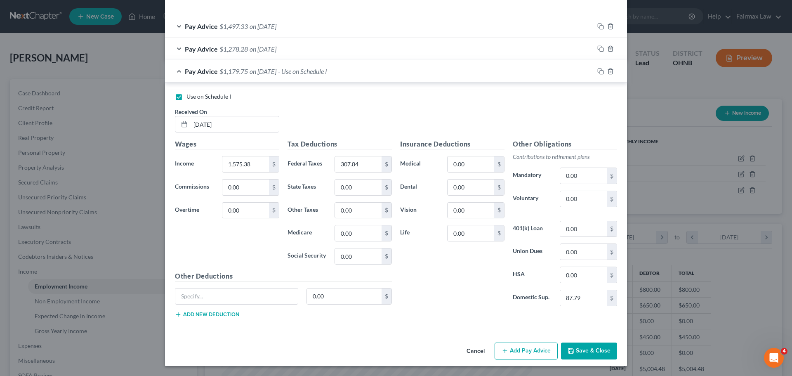
click at [575, 345] on button "Save & Close" at bounding box center [589, 350] width 56 height 17
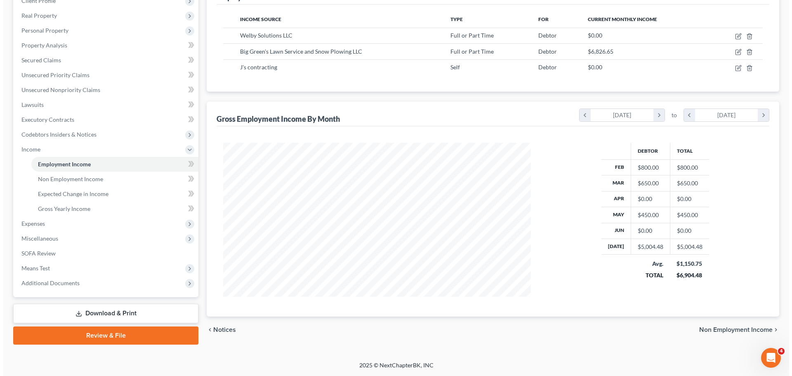
scroll to position [81, 0]
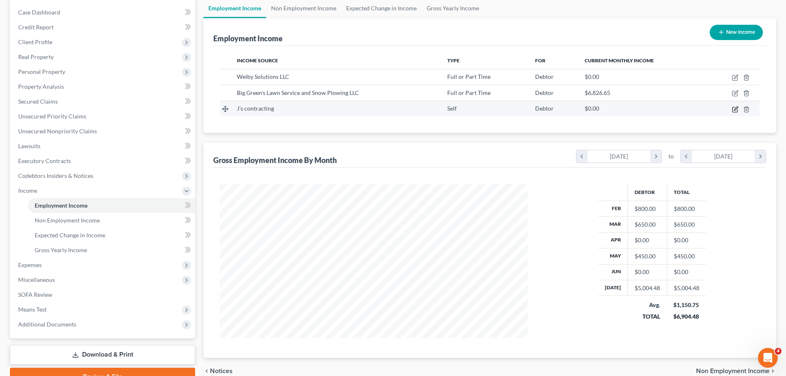
click at [732, 109] on icon "button" at bounding box center [734, 109] width 5 height 5
select select "1"
select select "36"
select select "0"
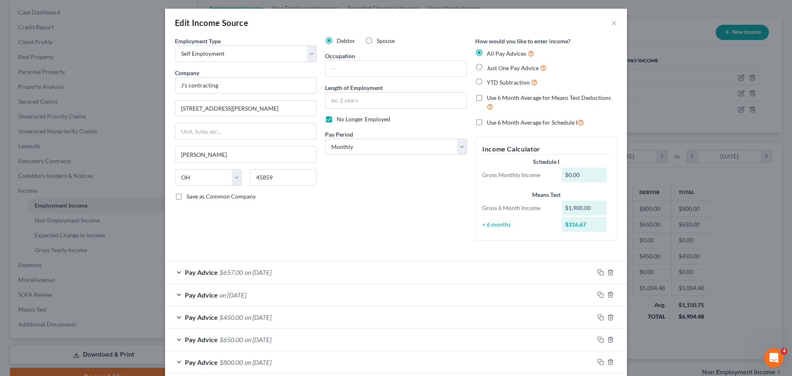
scroll to position [0, 0]
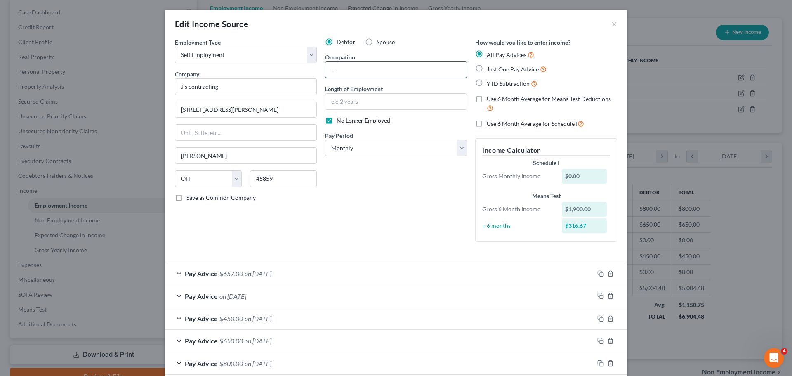
click at [354, 63] on input "text" at bounding box center [395, 70] width 141 height 16
type input "Painter"
click at [386, 108] on input "text" at bounding box center [395, 102] width 141 height 16
type input "2 months"
click at [403, 148] on select "Select Monthly Twice Monthly Every Other Week Weekly" at bounding box center [396, 148] width 142 height 16
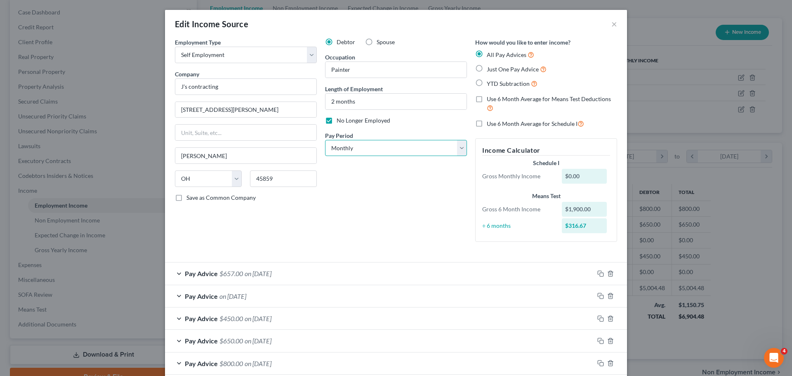
select select "3"
click at [325, 140] on select "Select Monthly Twice Monthly Every Other Week Weekly" at bounding box center [396, 148] width 142 height 16
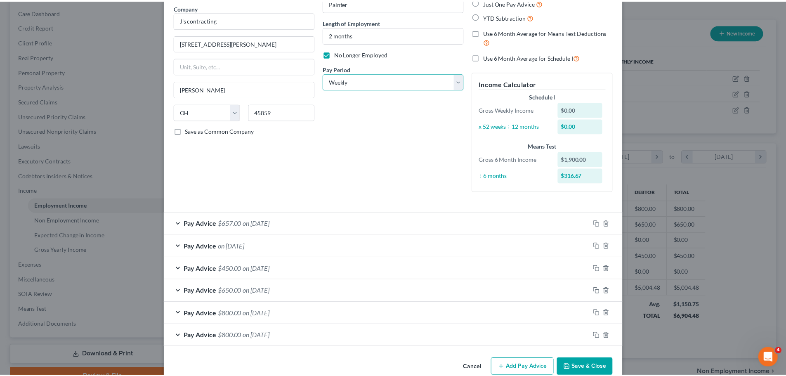
scroll to position [83, 0]
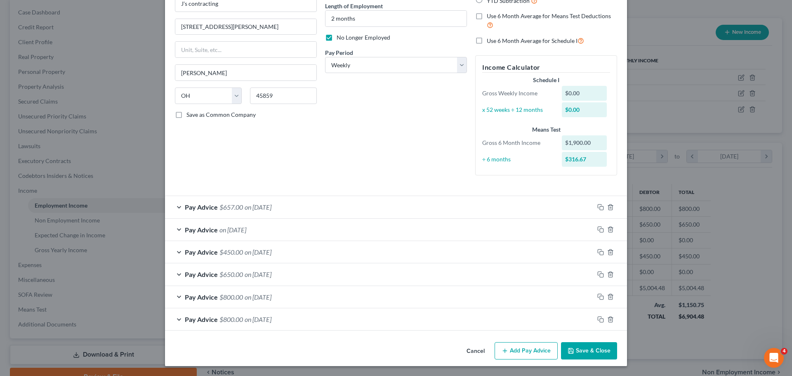
click at [586, 349] on button "Save & Close" at bounding box center [589, 350] width 56 height 17
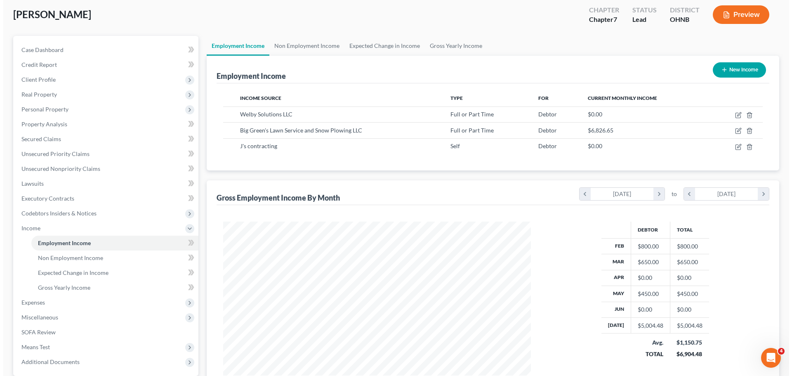
scroll to position [40, 0]
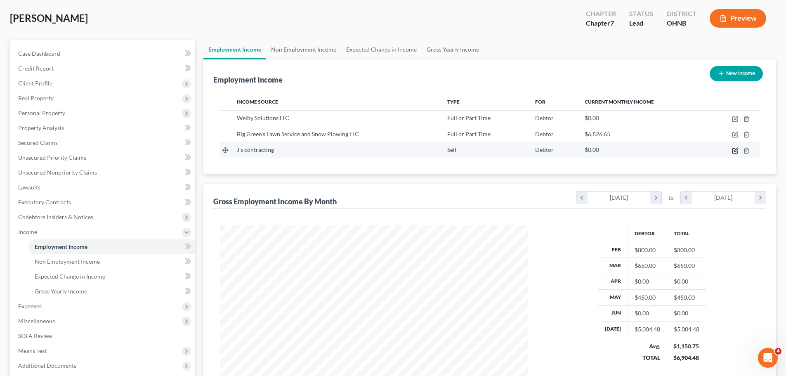
click at [735, 151] on icon "button" at bounding box center [736, 150] width 4 height 4
select select "1"
select select "36"
select select "3"
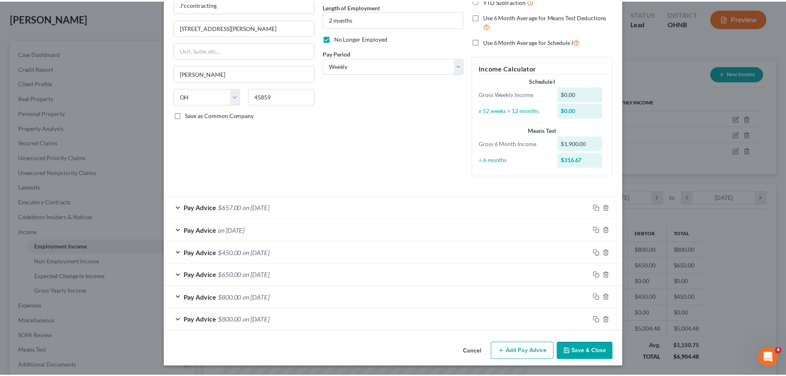
scroll to position [83, 0]
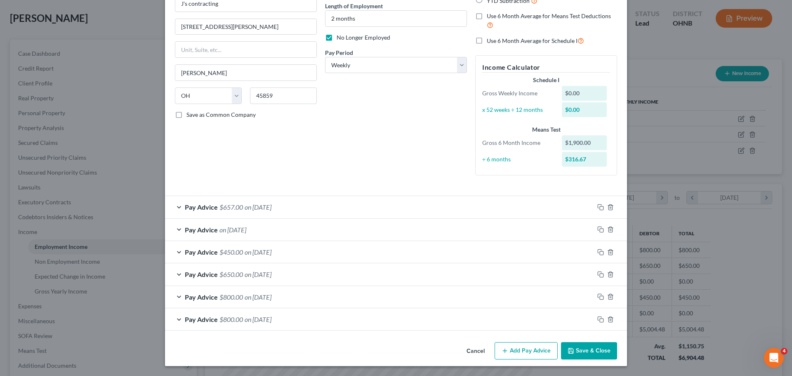
click at [580, 345] on button "Save & Close" at bounding box center [589, 350] width 56 height 17
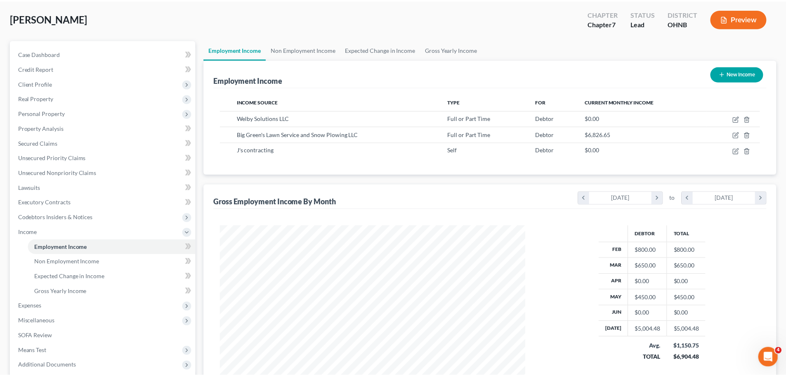
scroll to position [412275, 412105]
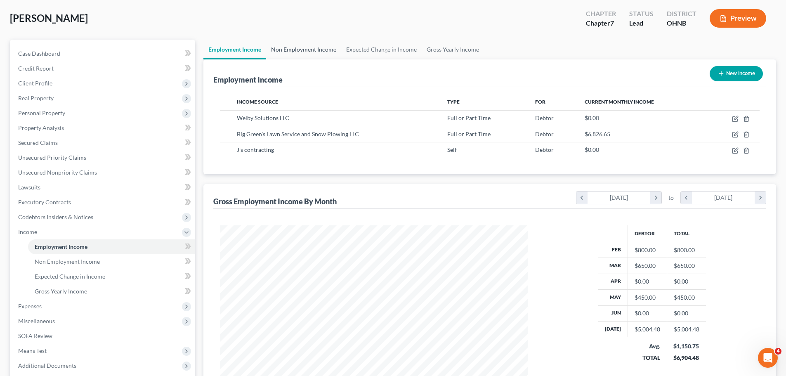
click at [317, 55] on link "Non Employment Income" at bounding box center [303, 50] width 75 height 20
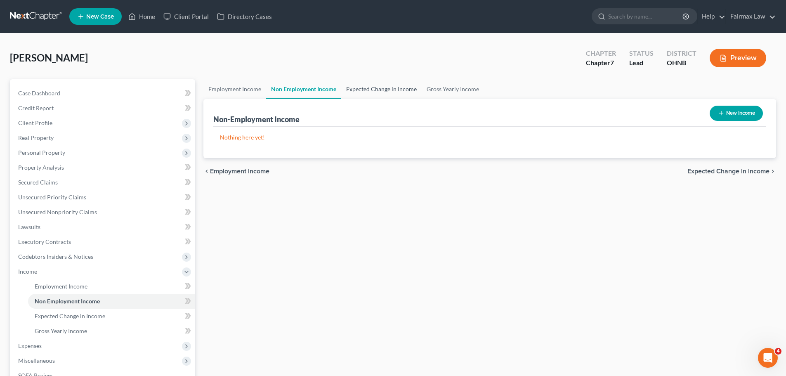
click at [355, 89] on link "Expected Change in Income" at bounding box center [381, 89] width 80 height 20
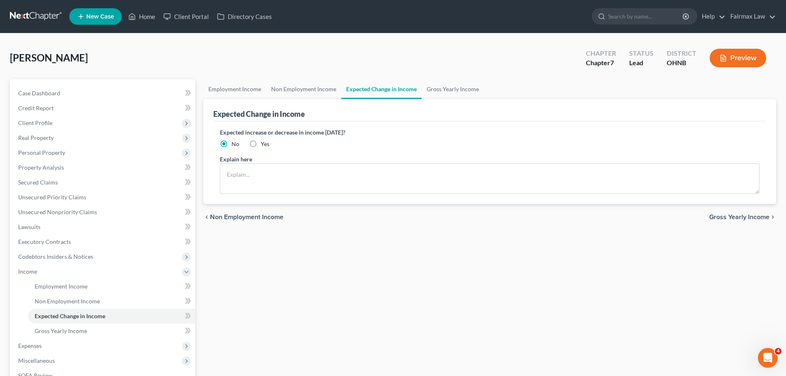
click at [264, 146] on span "Yes" at bounding box center [265, 143] width 9 height 7
click at [264, 145] on input "Yes" at bounding box center [266, 142] width 5 height 5
radio input "true"
click at [272, 174] on textarea at bounding box center [489, 178] width 539 height 31
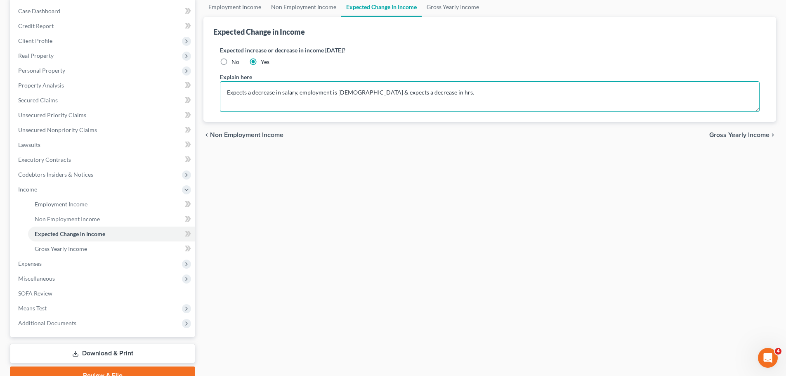
scroll to position [82, 0]
type textarea "Expects a decrease in salary, employment is seasonal & expects a decrease in hr…"
click at [41, 261] on span "Expenses" at bounding box center [30, 262] width 24 height 7
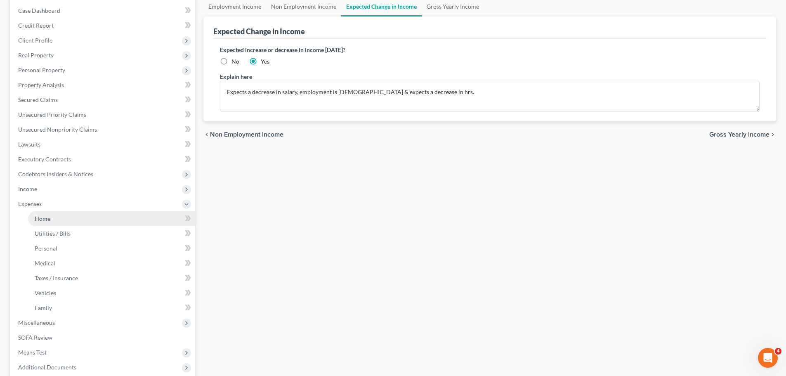
click at [56, 222] on link "Home" at bounding box center [111, 218] width 167 height 15
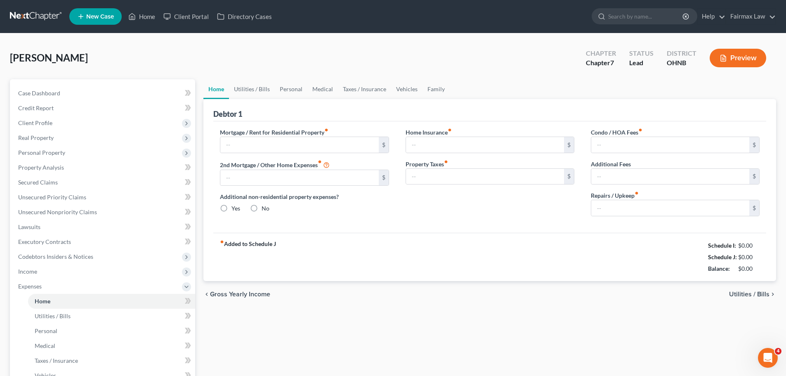
type input "0.00"
radio input "true"
type input "165.00"
type input "70.00"
type input "0.00"
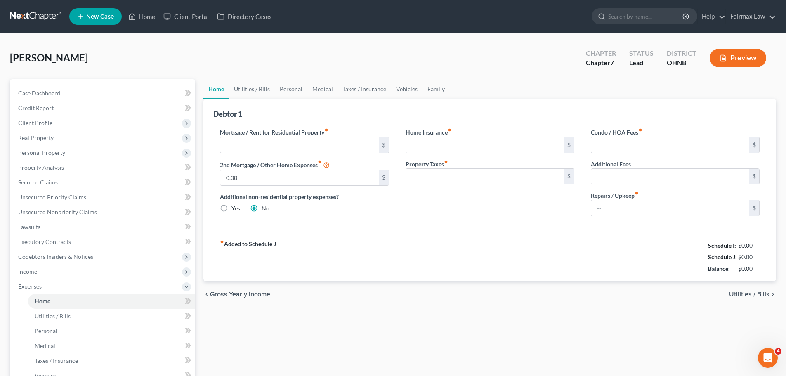
type input "100.00"
click at [261, 90] on link "Utilities / Bills" at bounding box center [252, 89] width 46 height 20
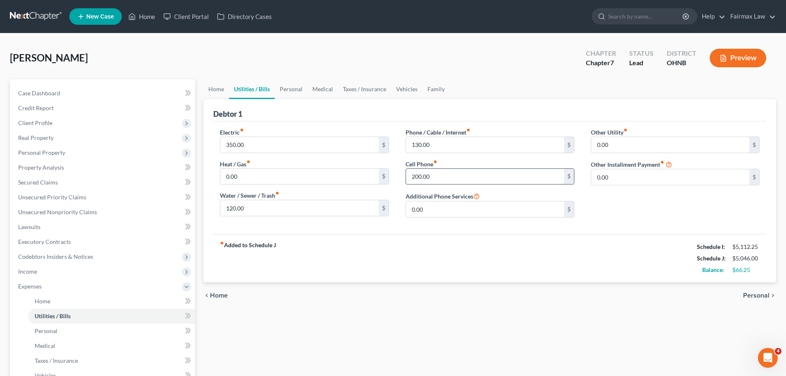
click at [441, 172] on input "200.00" at bounding box center [485, 177] width 158 height 16
type input "55.00"
click at [433, 236] on div "fiber_manual_record Added to Schedule J Schedule I: $5,112.25 Schedule J: $4,90…" at bounding box center [489, 258] width 553 height 48
click at [424, 150] on input "130.00" at bounding box center [485, 145] width 158 height 16
type input "145.00"
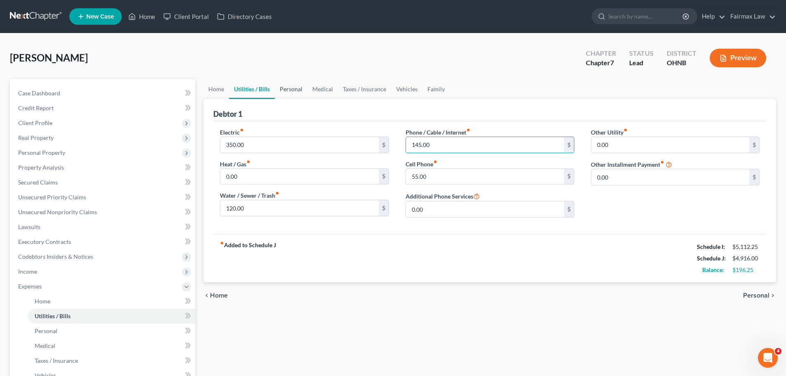
click at [302, 89] on link "Personal" at bounding box center [291, 89] width 33 height 20
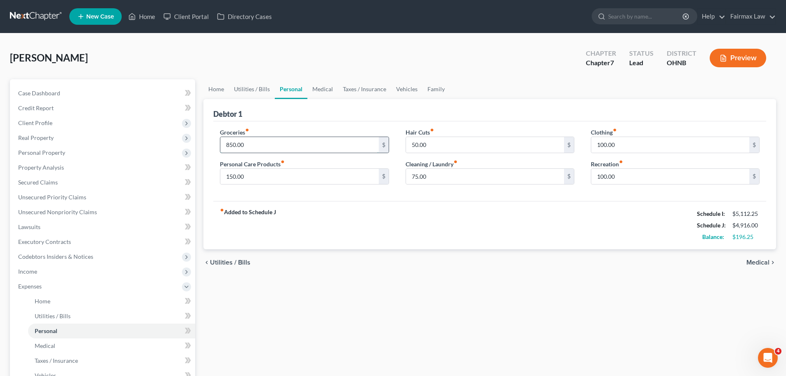
click at [287, 144] on input "850.00" at bounding box center [299, 145] width 158 height 16
type input "350.00"
click at [314, 89] on link "Medical" at bounding box center [322, 89] width 31 height 20
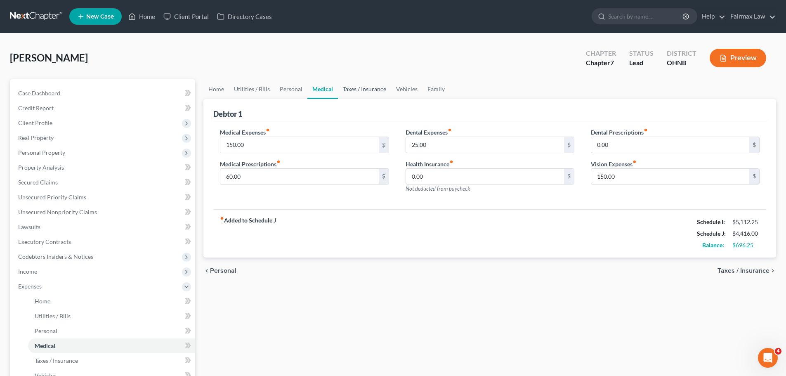
click at [354, 89] on link "Taxes / Insurance" at bounding box center [364, 89] width 53 height 20
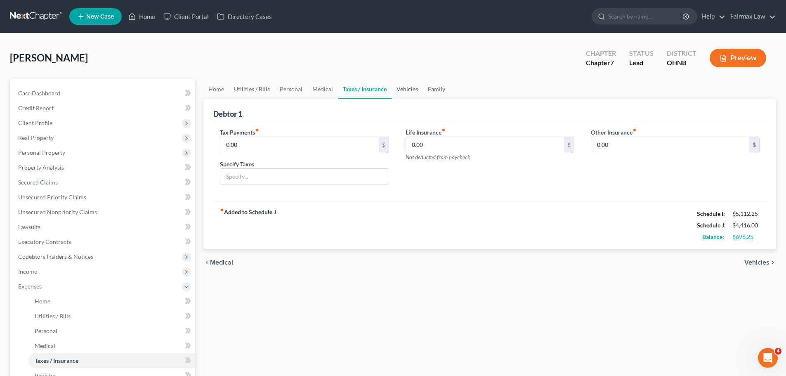
click at [398, 93] on link "Vehicles" at bounding box center [406, 89] width 31 height 20
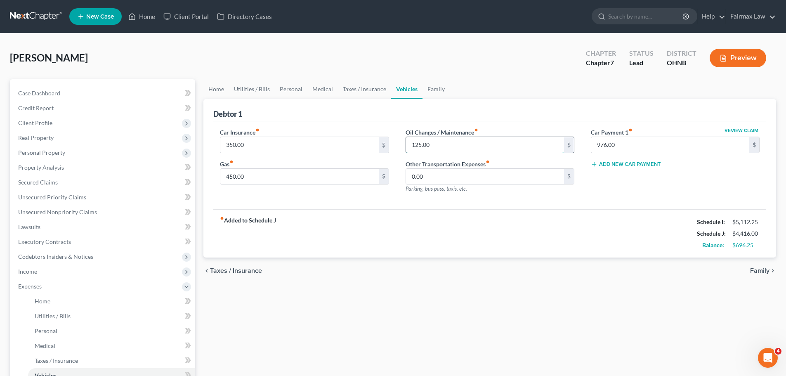
click at [438, 137] on input "125.00" at bounding box center [485, 145] width 158 height 16
type input "100.00"
click at [433, 87] on link "Family" at bounding box center [435, 89] width 27 height 20
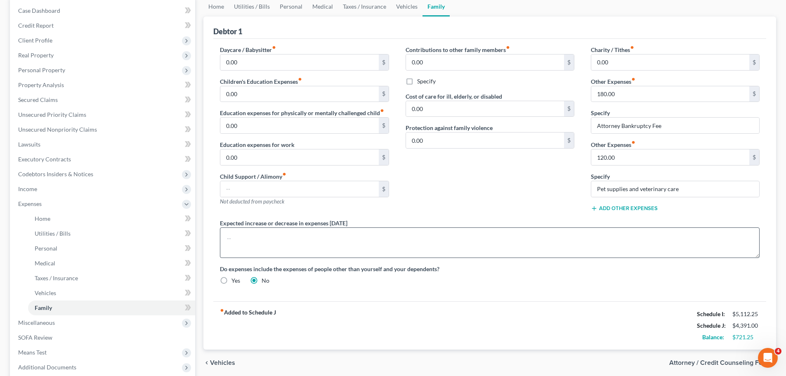
scroll to position [41, 0]
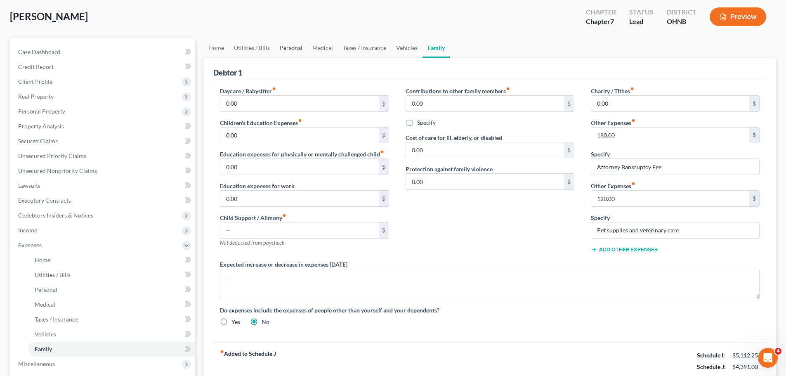
click at [292, 47] on link "Personal" at bounding box center [291, 48] width 33 height 20
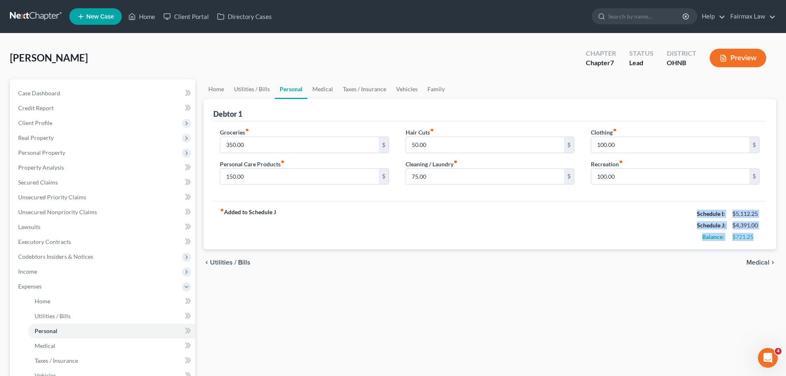
drag, startPoint x: 692, startPoint y: 214, endPoint x: 758, endPoint y: 237, distance: 69.3
click at [758, 237] on div "Schedule I: $5,112.25 Schedule J: $4,391.00 Balance: $721.25" at bounding box center [728, 225] width 63 height 35
click at [759, 239] on div "$721.25" at bounding box center [745, 237] width 35 height 8
drag, startPoint x: 754, startPoint y: 236, endPoint x: 693, endPoint y: 216, distance: 64.8
click at [697, 216] on div "Schedule I: $5,112.25 Schedule J: $4,391.00 Balance: $721.25" at bounding box center [728, 225] width 63 height 35
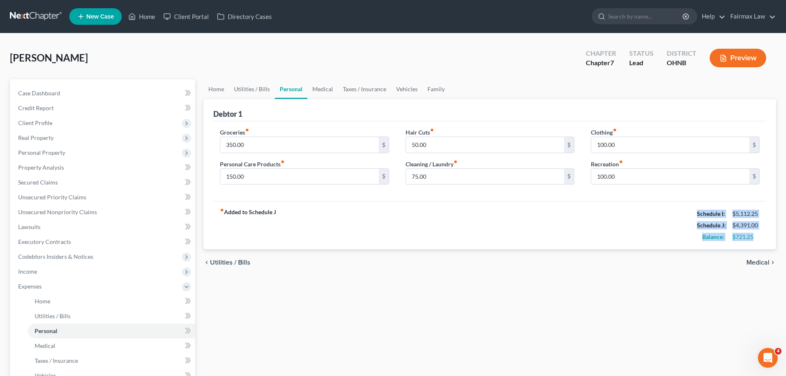
click at [692, 220] on div "Schedule J: $4,391.00" at bounding box center [727, 225] width 71 height 12
click at [217, 90] on link "Home" at bounding box center [216, 89] width 26 height 20
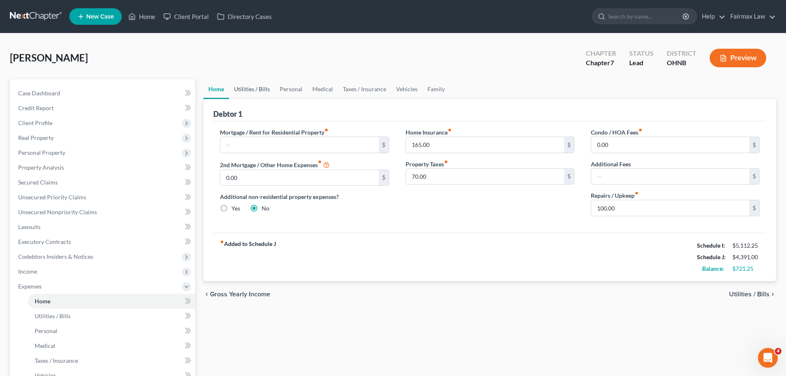
click at [259, 93] on link "Utilities / Bills" at bounding box center [252, 89] width 46 height 20
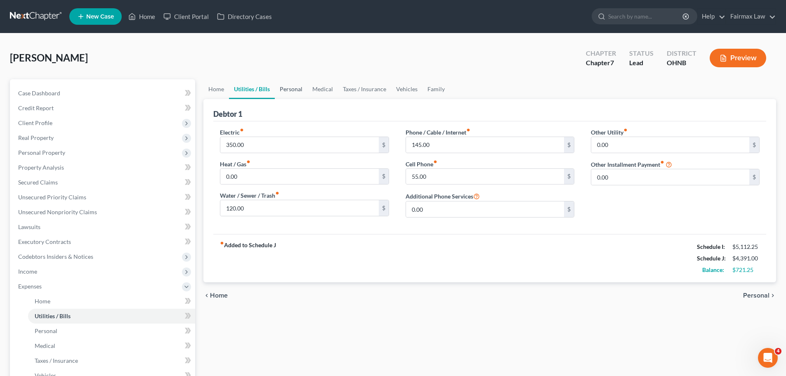
click at [293, 93] on link "Personal" at bounding box center [291, 89] width 33 height 20
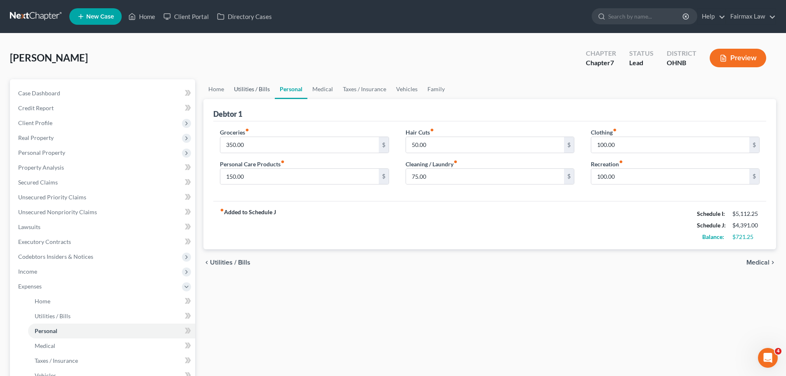
click at [254, 93] on link "Utilities / Bills" at bounding box center [252, 89] width 46 height 20
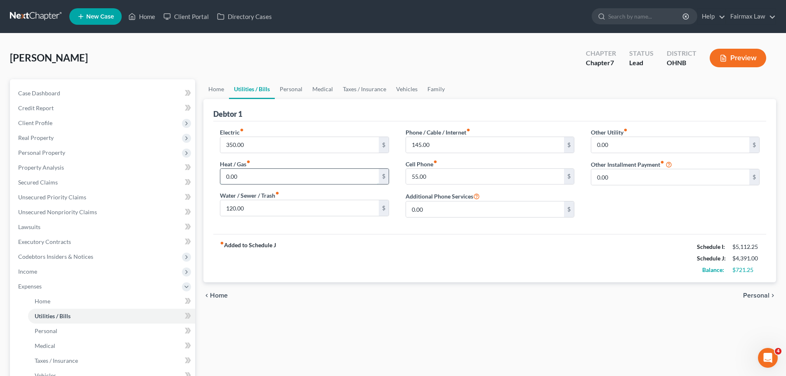
click at [269, 177] on input "0.00" at bounding box center [299, 177] width 158 height 16
type input "166.00"
click at [358, 256] on div "fiber_manual_record Added to Schedule J Schedule I: $5,112.25 Schedule J: $4,55…" at bounding box center [489, 258] width 553 height 48
click at [409, 89] on link "Vehicles" at bounding box center [406, 89] width 31 height 20
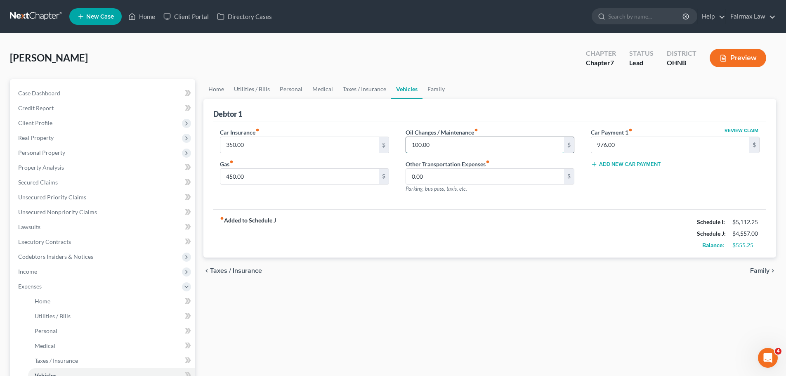
click at [475, 141] on input "100.00" at bounding box center [485, 145] width 158 height 16
type input "180.00"
click at [469, 232] on div "fiber_manual_record Added to Schedule J Schedule I: $5,112.25 Schedule J: $4,63…" at bounding box center [489, 233] width 553 height 48
click at [259, 175] on input "450.00" at bounding box center [299, 177] width 158 height 16
type input "550.00"
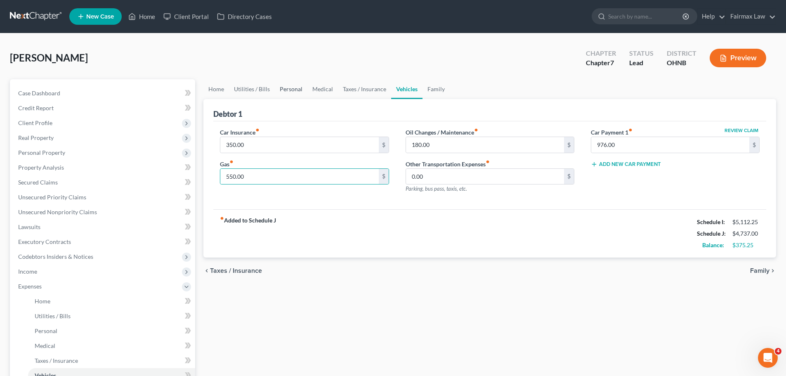
click at [283, 92] on link "Personal" at bounding box center [291, 89] width 33 height 20
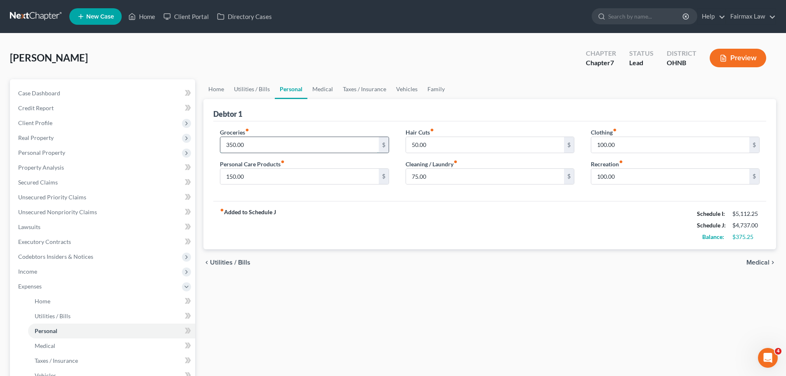
click at [256, 145] on input "350.00" at bounding box center [299, 145] width 158 height 16
type input "600.00"
click at [558, 219] on div "fiber_manual_record Added to Schedule J Schedule I: $5,112.25 Schedule J: $4,98…" at bounding box center [489, 225] width 553 height 48
drag, startPoint x: 695, startPoint y: 213, endPoint x: 756, endPoint y: 240, distance: 66.8
click at [756, 240] on div "Schedule I: $5,112.25 Schedule J: $4,987.00 Balance: $125.25" at bounding box center [728, 225] width 63 height 35
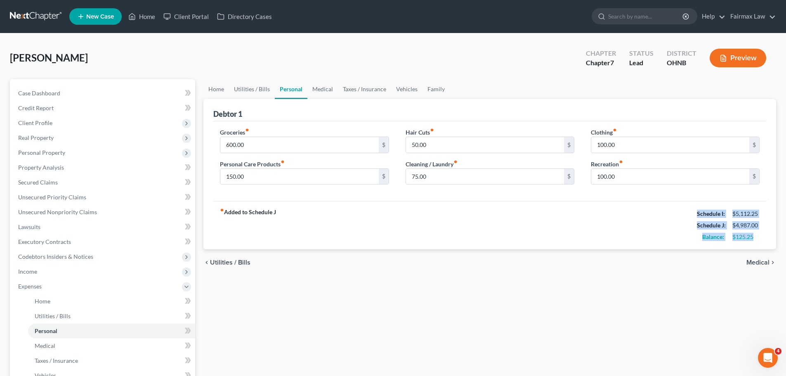
copy div "Schedule I: $5,112.25 Schedule J: $4,987.00 Balance: $125.25"
click at [582, 222] on div "fiber_manual_record Added to Schedule J Schedule I: $5,112.25 Schedule J: $4,98…" at bounding box center [489, 225] width 553 height 48
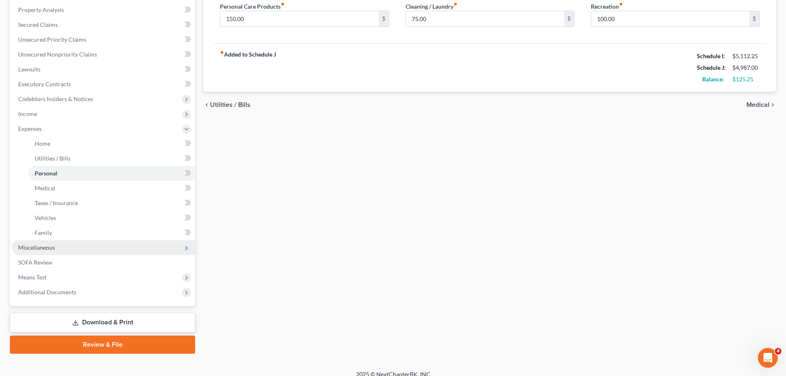
scroll to position [165, 0]
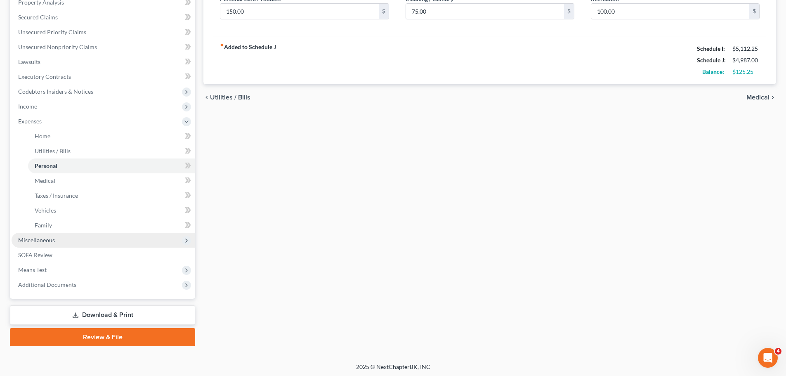
click at [54, 242] on span "Miscellaneous" at bounding box center [36, 239] width 37 height 7
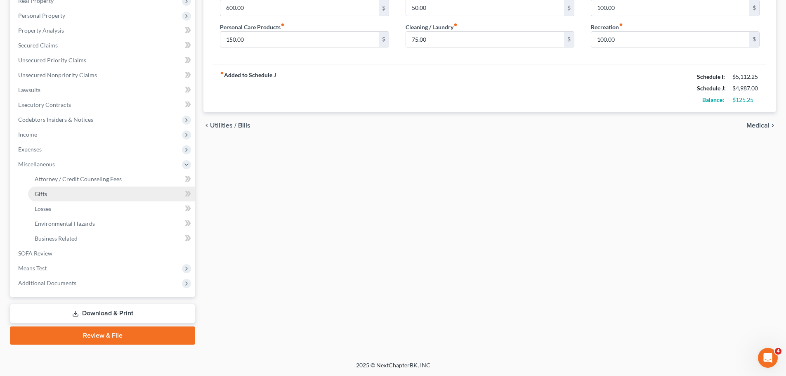
scroll to position [137, 0]
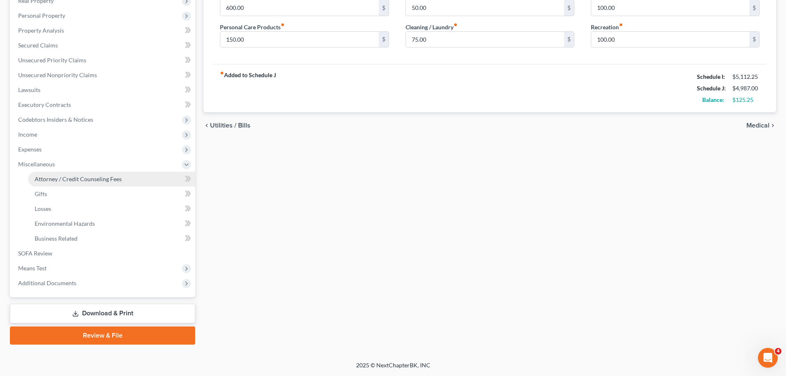
click at [94, 176] on span "Attorney / Credit Counseling Fees" at bounding box center [78, 178] width 87 height 7
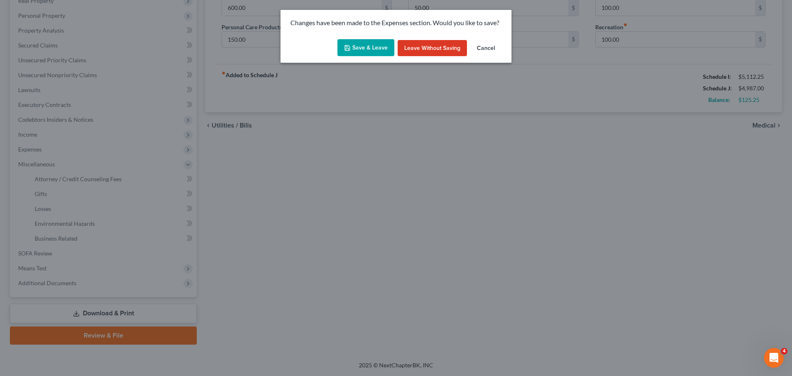
click at [372, 46] on button "Save & Leave" at bounding box center [365, 47] width 57 height 17
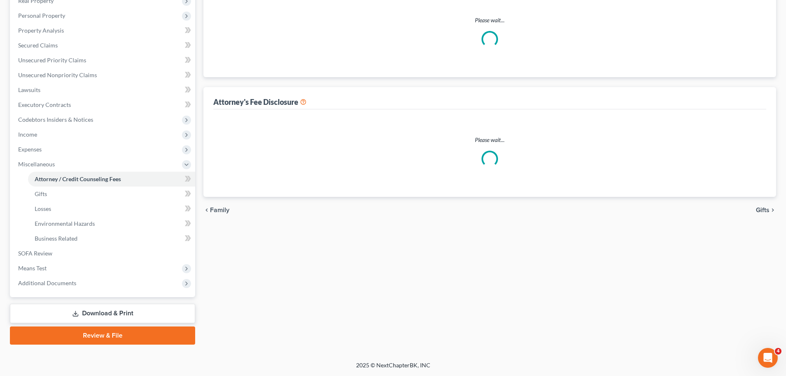
select select "5"
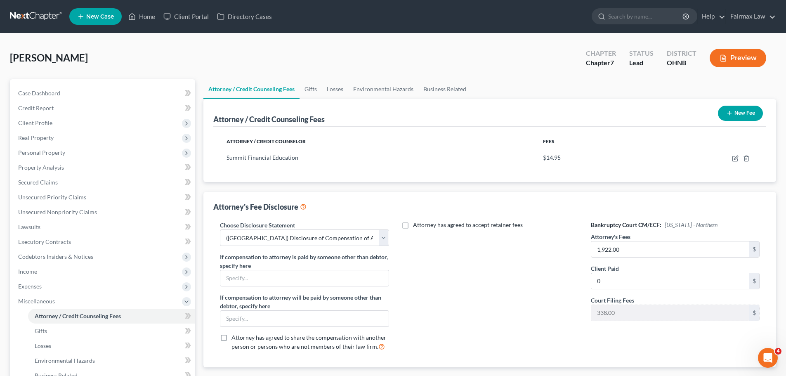
click at [744, 109] on button "New Fee" at bounding box center [740, 113] width 45 height 15
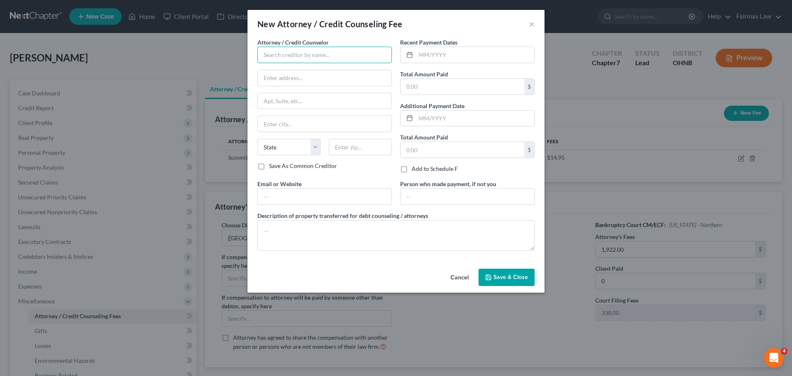
click at [304, 59] on input "text" at bounding box center [324, 55] width 134 height 16
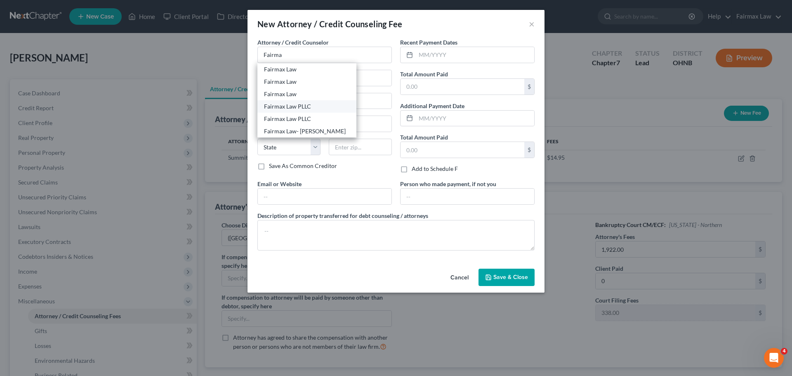
click at [312, 105] on div "Fairmax Law PLLC" at bounding box center [307, 106] width 86 height 8
type input "Fairmax Law PLLC"
type input "15000 Madison Ave"
type input "Lakewood"
select select "36"
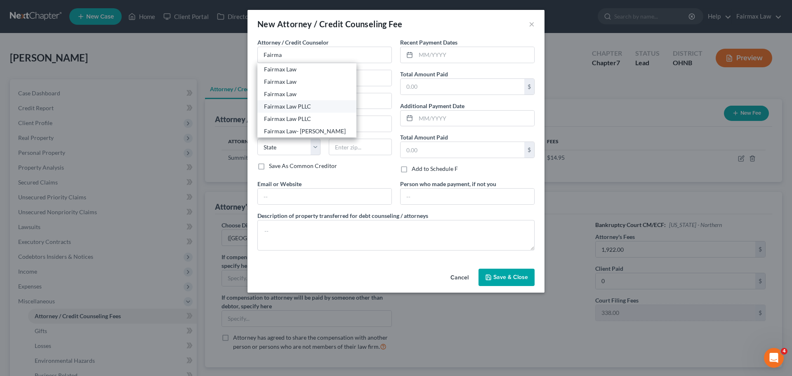
type input "44107"
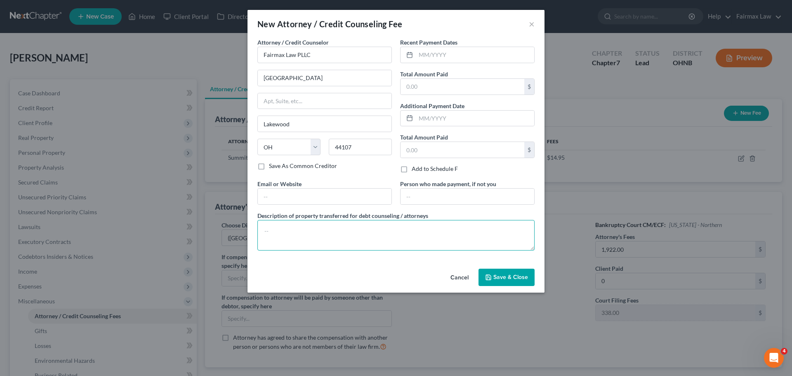
paste textarea "Due to the debtor’s limited monthly budget surplus, they are unable to reasonab…"
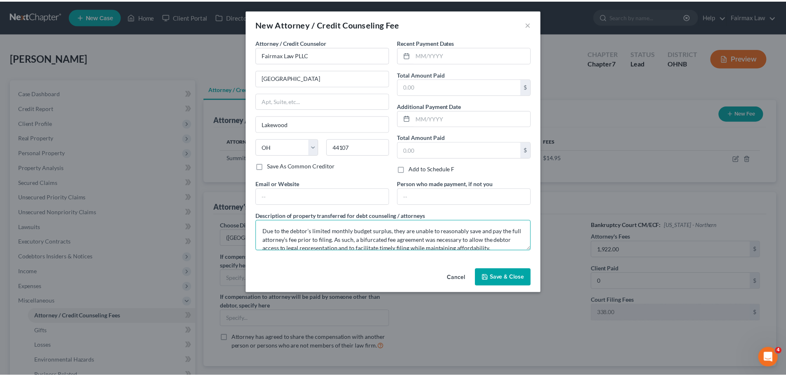
scroll to position [36, 0]
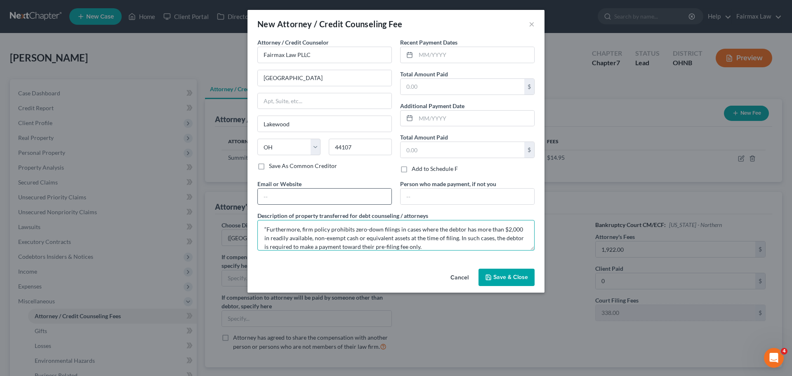
type textarea "Due to the debtor’s limited monthly budget surplus, they are unable to reasonab…"
click at [281, 195] on input "text" at bounding box center [325, 196] width 134 height 16
type input "www.fairmaxlaw.com"
click at [500, 274] on span "Save & Close" at bounding box center [510, 276] width 35 height 7
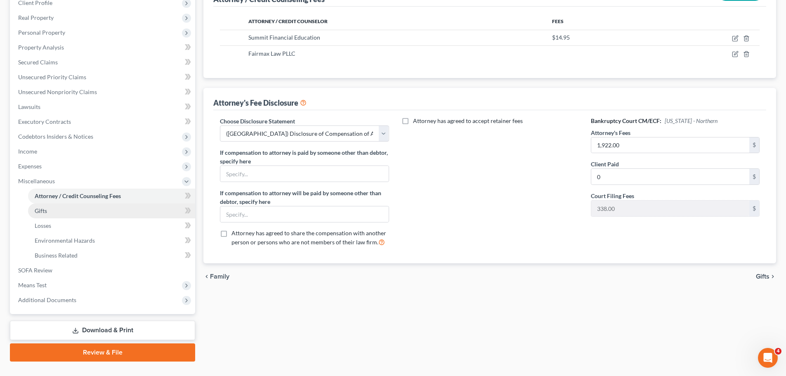
scroll to position [124, 0]
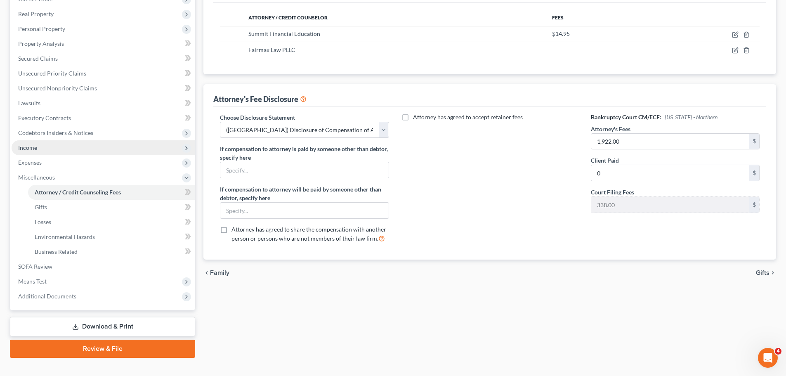
click at [29, 144] on span "Income" at bounding box center [27, 147] width 19 height 7
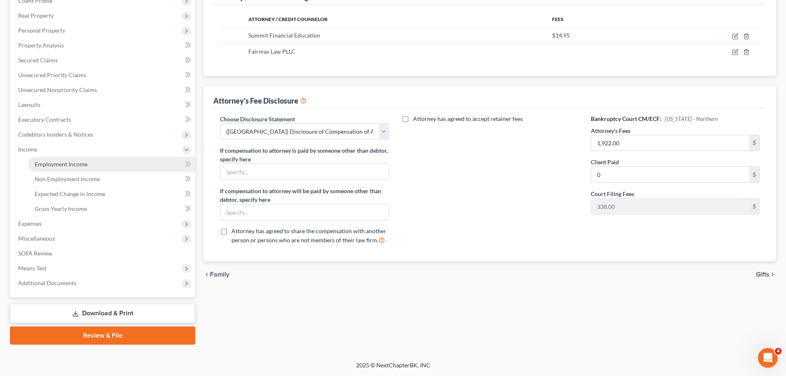
click at [57, 158] on link "Employment Income" at bounding box center [111, 164] width 167 height 15
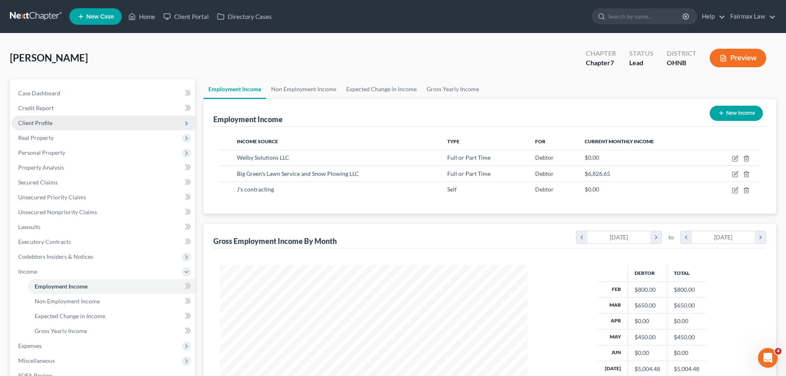
click at [64, 123] on span "Client Profile" at bounding box center [104, 122] width 184 height 15
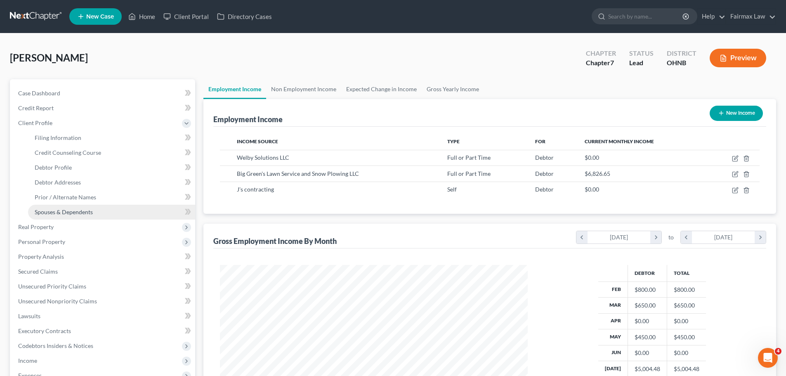
click at [69, 210] on span "Spouses & Dependents" at bounding box center [64, 211] width 58 height 7
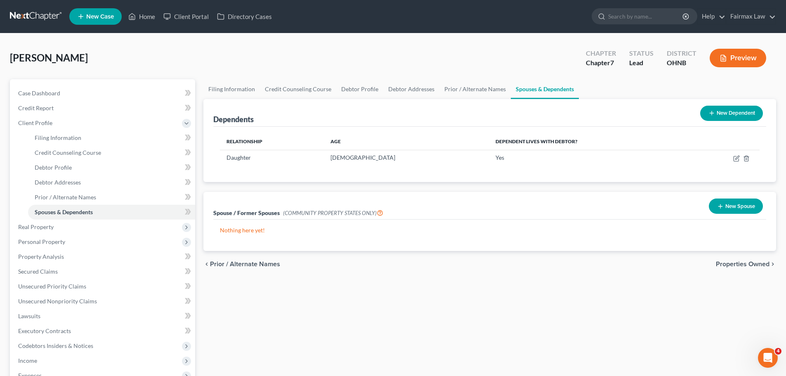
click at [11, 187] on div "Case Dashboard Payments Invoices Payments Payments Credit Report Client Profile…" at bounding box center [102, 264] width 185 height 370
click at [30, 223] on span "Real Property" at bounding box center [35, 226] width 35 height 7
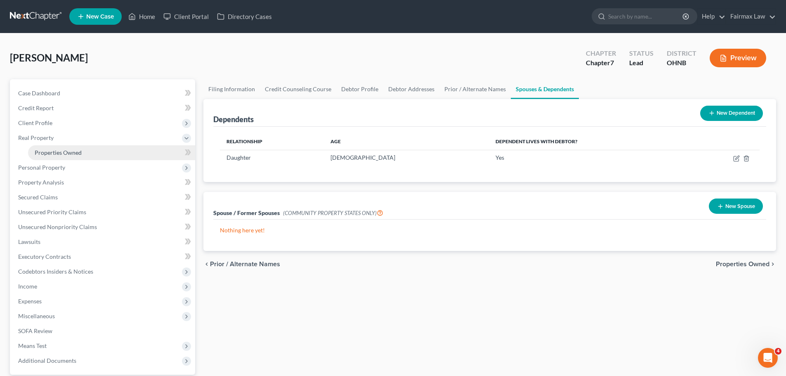
click at [51, 149] on span "Properties Owned" at bounding box center [58, 152] width 47 height 7
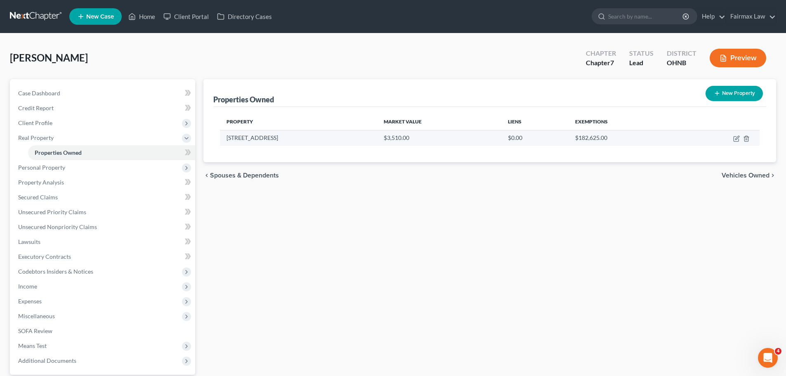
click at [732, 137] on td at bounding box center [719, 138] width 80 height 16
click at [737, 139] on icon "button" at bounding box center [737, 138] width 4 height 4
select select "36"
select select "3"
select select "7"
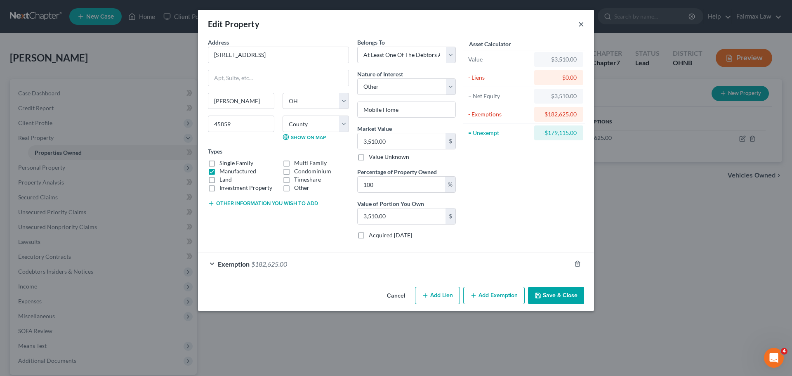
click at [579, 21] on button "×" at bounding box center [581, 24] width 6 height 10
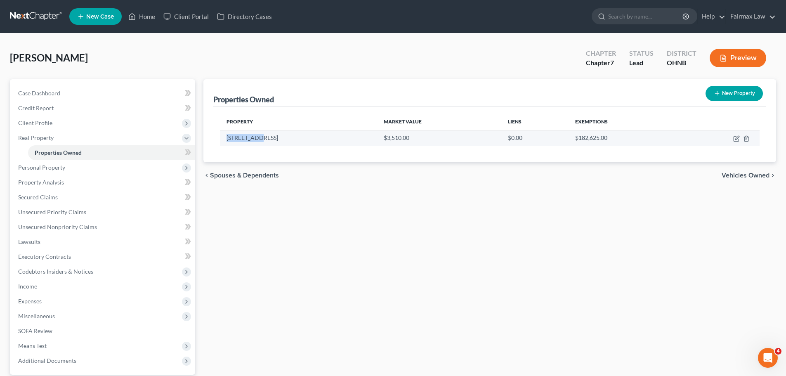
drag, startPoint x: 227, startPoint y: 138, endPoint x: 271, endPoint y: 141, distance: 44.6
click at [271, 141] on td "402 East St" at bounding box center [298, 138] width 157 height 16
copy td "402 East St"
click at [736, 137] on icon "button" at bounding box center [736, 138] width 7 height 7
select select "36"
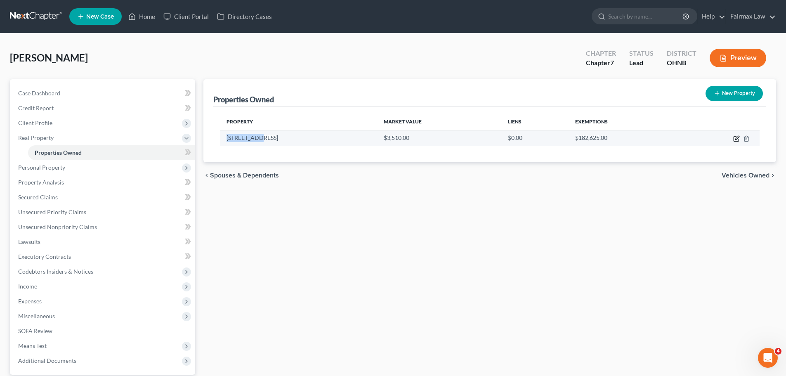
select select "32"
select select "3"
select select "7"
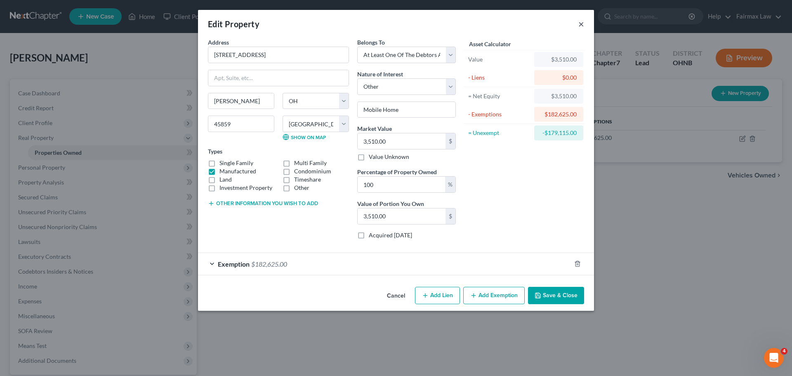
click at [579, 21] on button "×" at bounding box center [581, 24] width 6 height 10
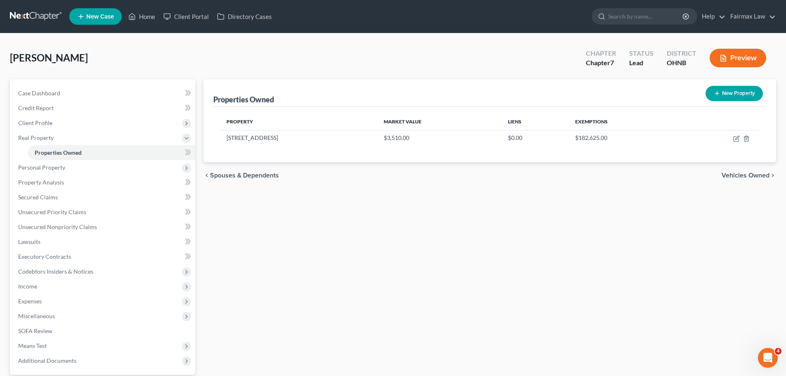
click at [487, 173] on div "chevron_left Spouses & Dependents Vehicles Owned chevron_right" at bounding box center [489, 175] width 572 height 26
click at [737, 141] on icon "button" at bounding box center [736, 138] width 7 height 7
select select "36"
select select "32"
select select "3"
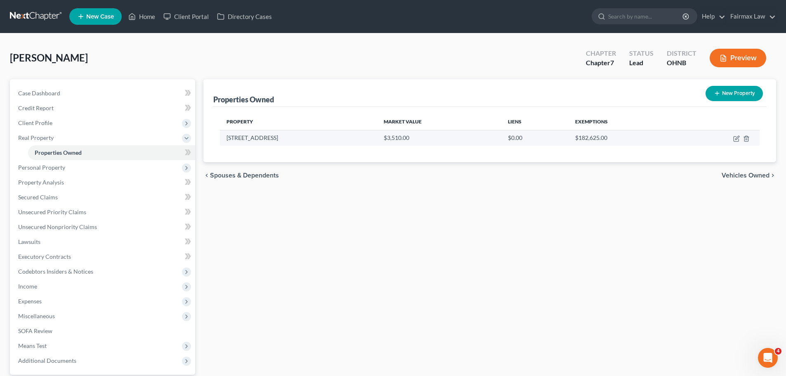
select select "7"
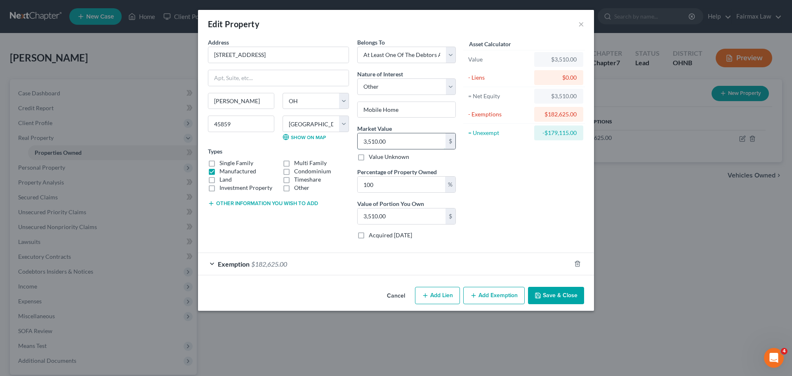
click at [370, 139] on input "3,510.00" at bounding box center [402, 141] width 88 height 16
type input "1"
type input "1.00"
type input "10"
type input "10.00"
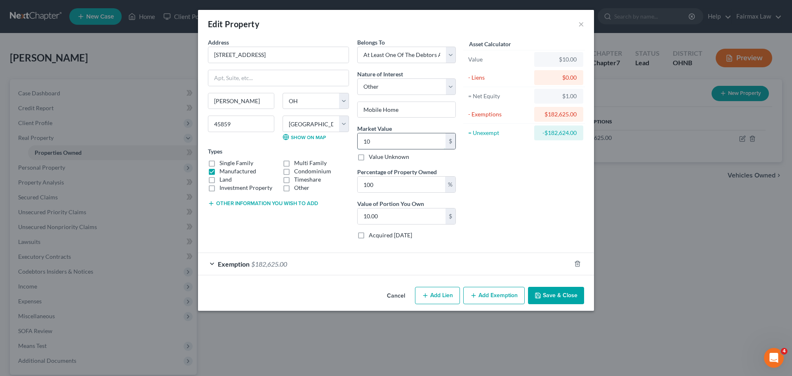
type input "100"
type input "100.00"
type input "1000"
type input "1,000.00"
type input "1,0000"
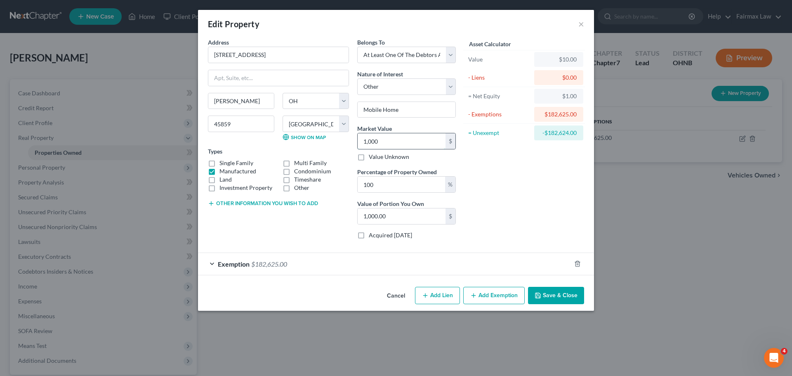
type input "10,000.00"
drag, startPoint x: 272, startPoint y: 261, endPoint x: 280, endPoint y: 257, distance: 9.3
click at [272, 261] on span "$182,625.00" at bounding box center [269, 264] width 36 height 8
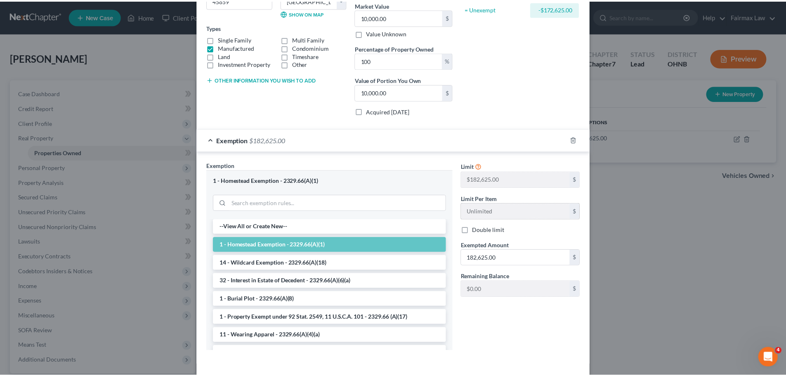
scroll to position [158, 0]
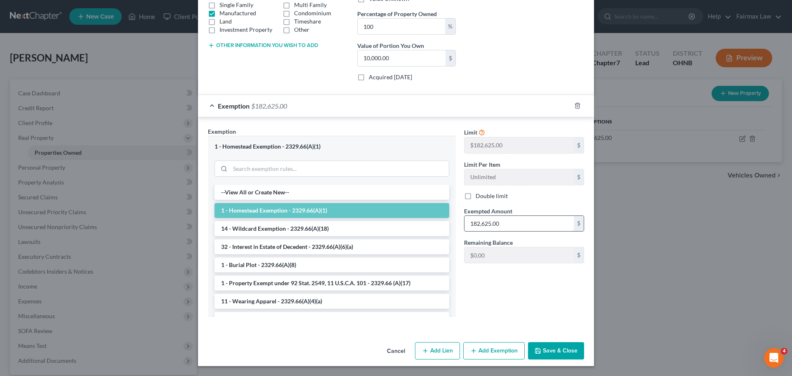
click at [467, 226] on input "182,625.00" at bounding box center [518, 224] width 109 height 16
type input "10,000.00"
click at [564, 349] on button "Save & Close" at bounding box center [556, 350] width 56 height 17
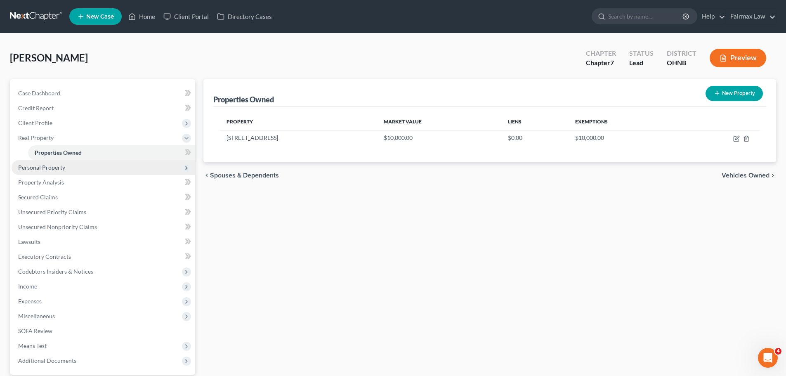
click at [55, 166] on span "Personal Property" at bounding box center [41, 167] width 47 height 7
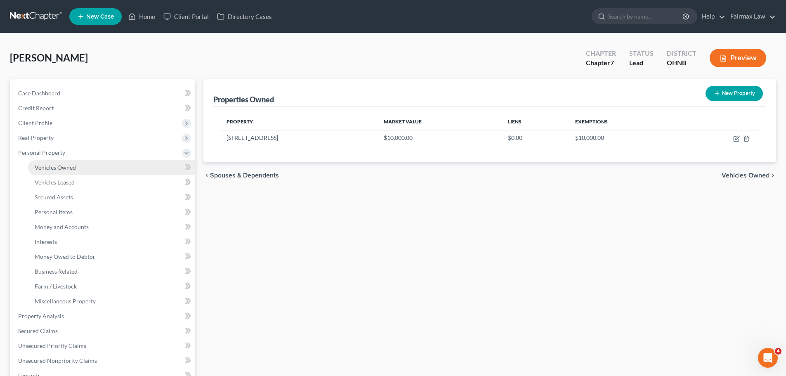
click at [63, 168] on span "Vehicles Owned" at bounding box center [55, 167] width 41 height 7
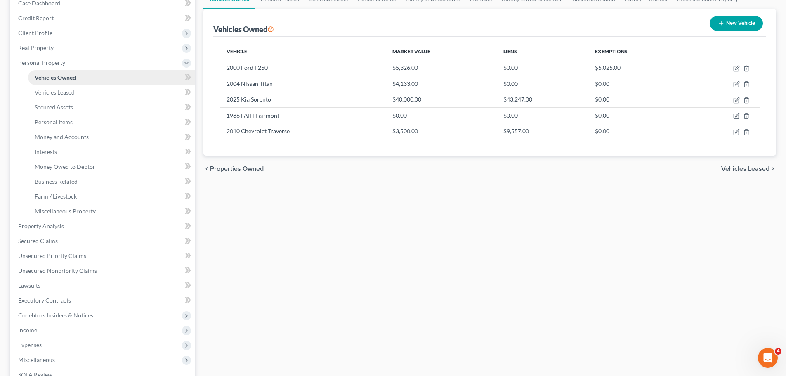
scroll to position [124, 0]
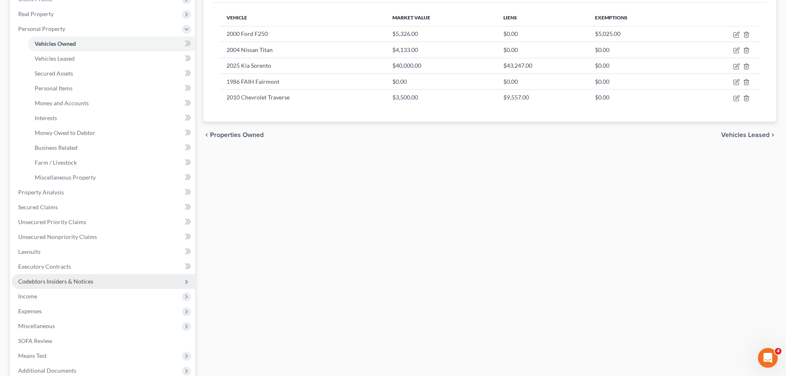
drag, startPoint x: 48, startPoint y: 295, endPoint x: 42, endPoint y: 278, distance: 18.4
click at [48, 295] on span "Income" at bounding box center [104, 296] width 184 height 15
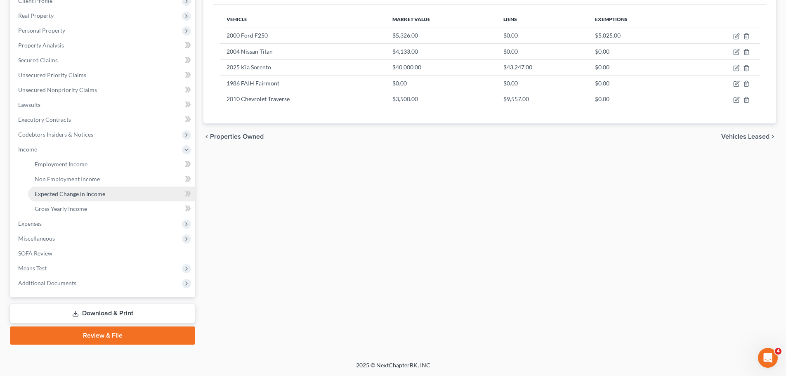
scroll to position [122, 0]
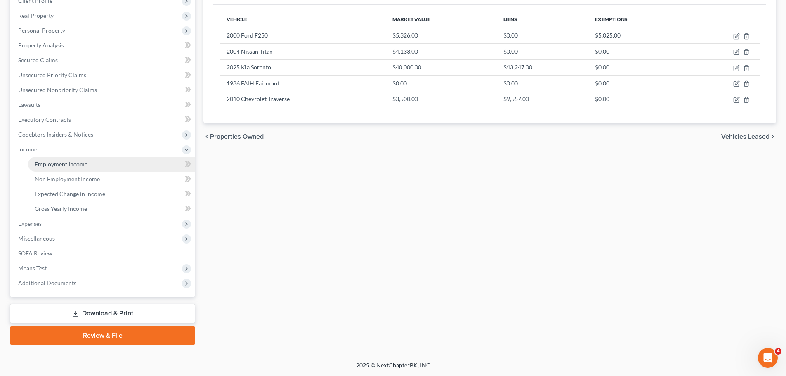
click at [55, 160] on span "Employment Income" at bounding box center [61, 163] width 53 height 7
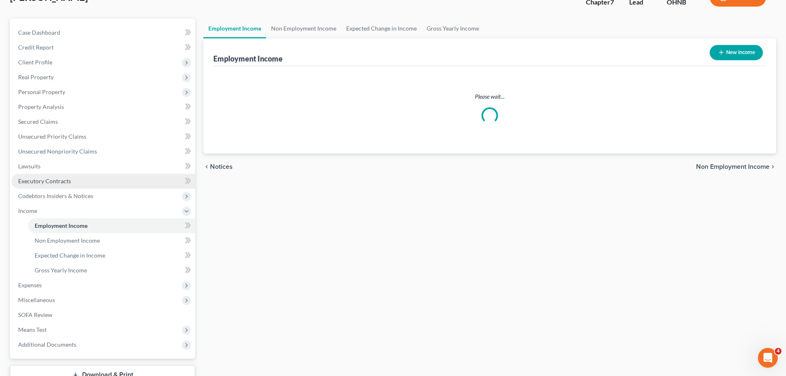
scroll to position [82, 0]
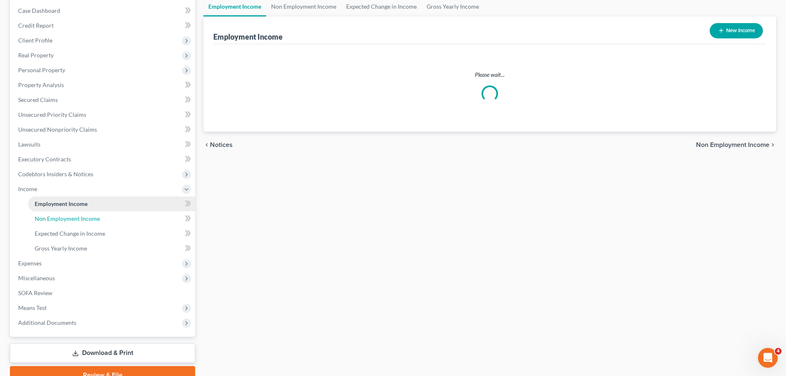
drag, startPoint x: 65, startPoint y: 217, endPoint x: 62, endPoint y: 206, distance: 11.0
click at [65, 217] on span "Non Employment Income" at bounding box center [67, 218] width 65 height 7
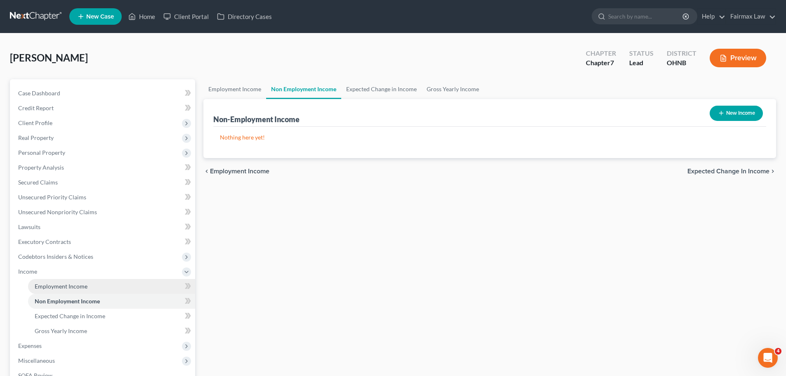
click at [62, 283] on span "Employment Income" at bounding box center [61, 286] width 53 height 7
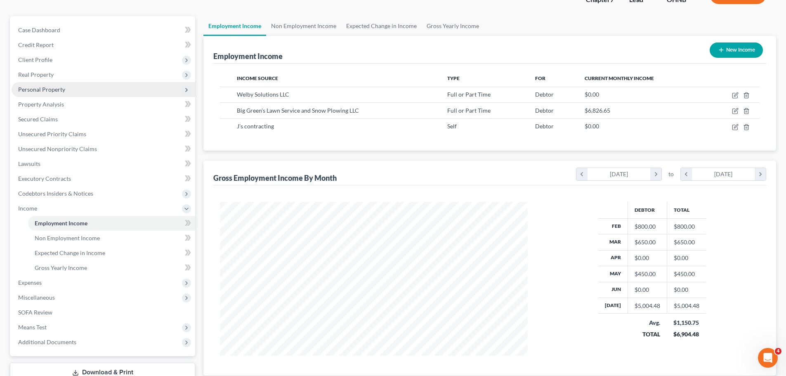
scroll to position [82, 0]
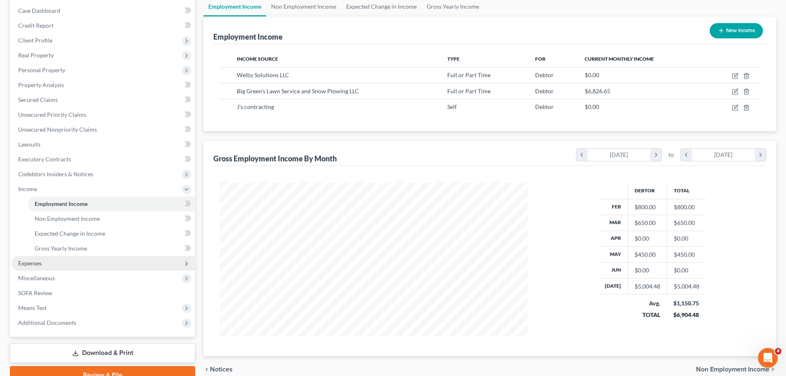
click at [49, 256] on span "Expenses" at bounding box center [104, 263] width 184 height 15
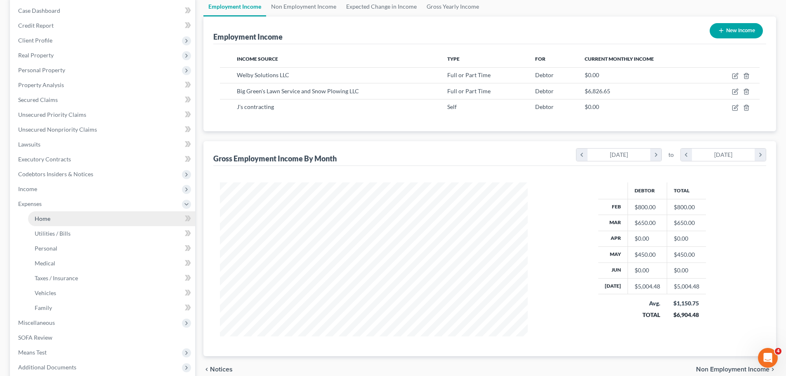
click at [60, 223] on link "Home" at bounding box center [111, 218] width 167 height 15
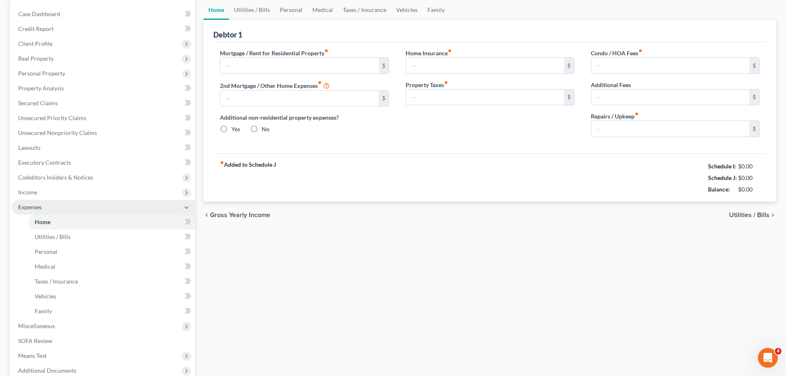
type input "0.00"
radio input "true"
type input "165.00"
type input "70.00"
type input "0.00"
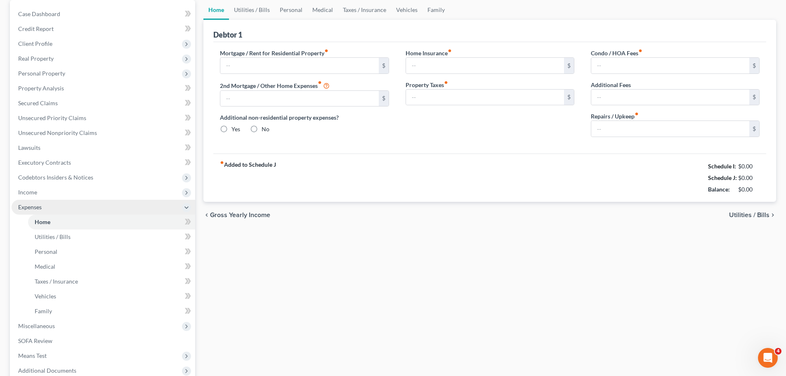
type input "100.00"
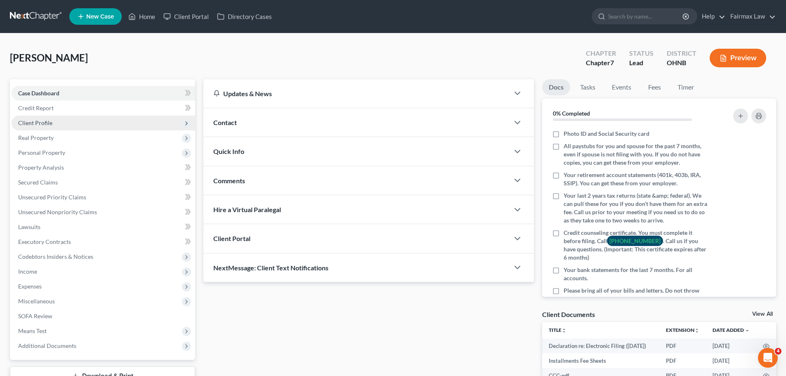
click at [58, 125] on span "Client Profile" at bounding box center [104, 122] width 184 height 15
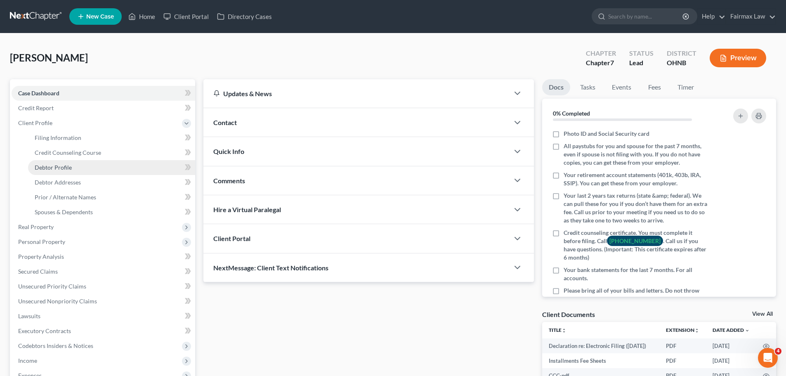
click at [70, 172] on link "Debtor Profile" at bounding box center [111, 167] width 167 height 15
select select "0"
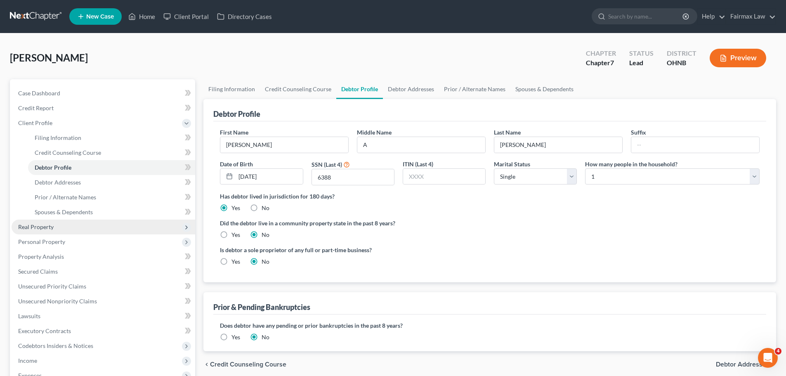
click at [75, 228] on span "Real Property" at bounding box center [104, 226] width 184 height 15
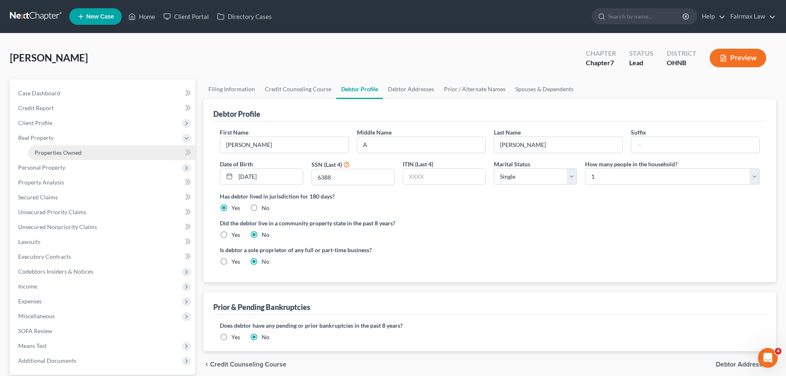
click at [69, 147] on link "Properties Owned" at bounding box center [111, 152] width 167 height 15
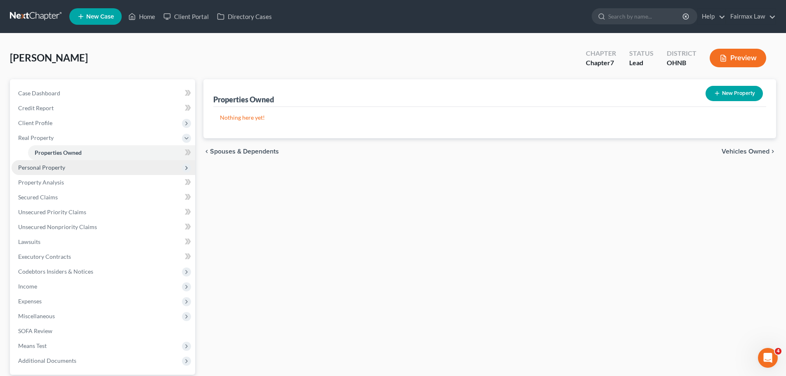
click at [61, 169] on span "Personal Property" at bounding box center [41, 167] width 47 height 7
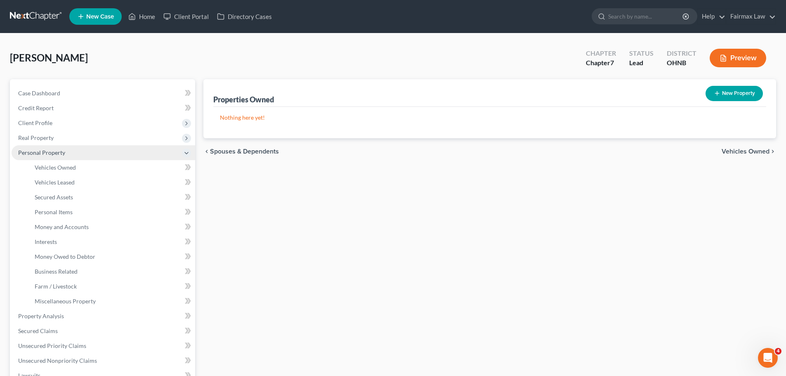
click at [66, 159] on span "Personal Property" at bounding box center [104, 152] width 184 height 15
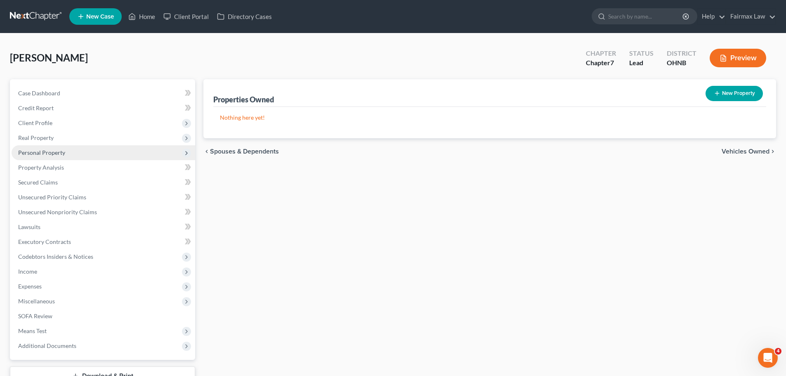
click at [61, 153] on span "Personal Property" at bounding box center [41, 152] width 47 height 7
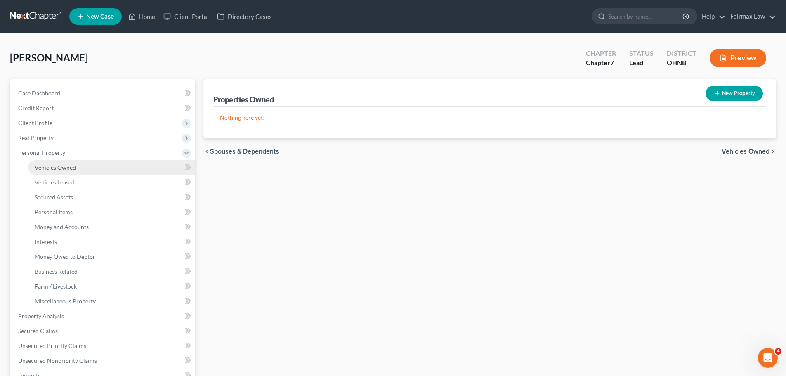
click at [58, 168] on span "Vehicles Owned" at bounding box center [55, 167] width 41 height 7
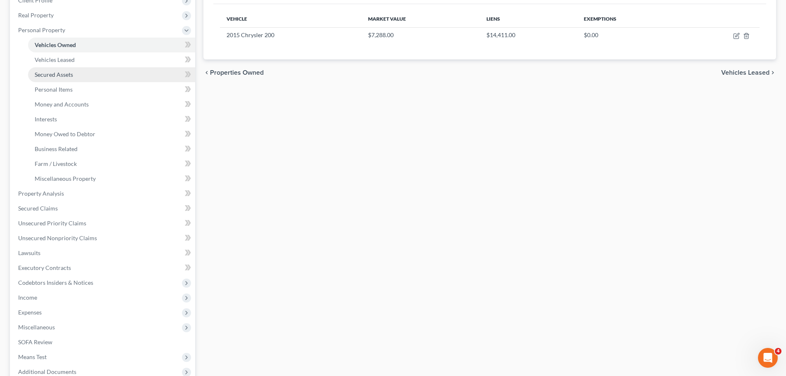
scroll to position [165, 0]
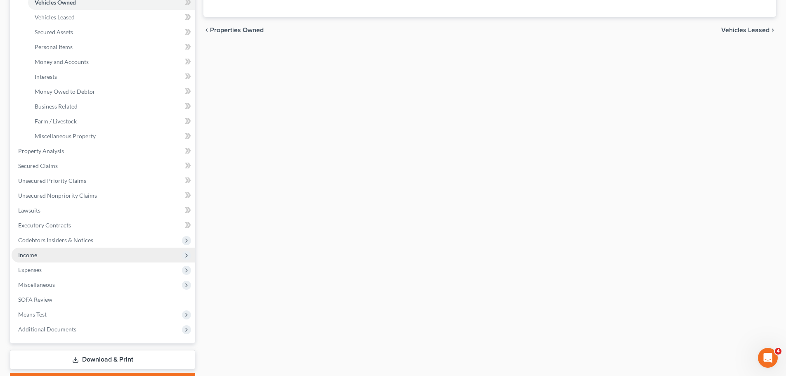
click at [31, 252] on span "Income" at bounding box center [27, 254] width 19 height 7
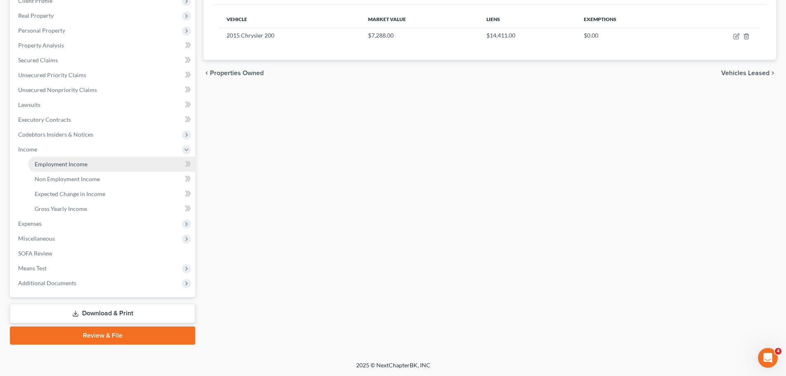
click at [72, 161] on span "Employment Income" at bounding box center [61, 163] width 53 height 7
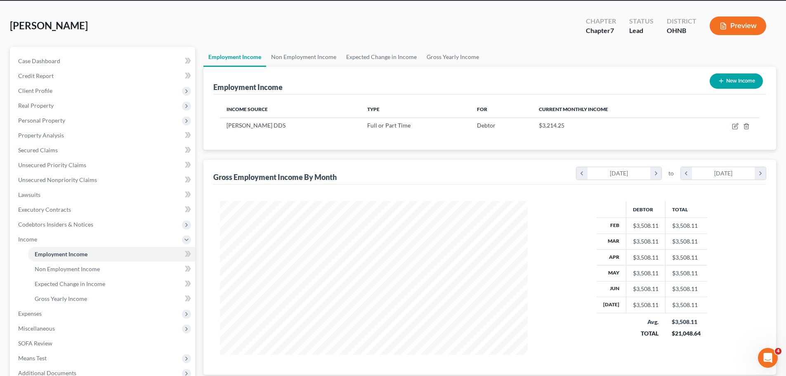
scroll to position [122, 0]
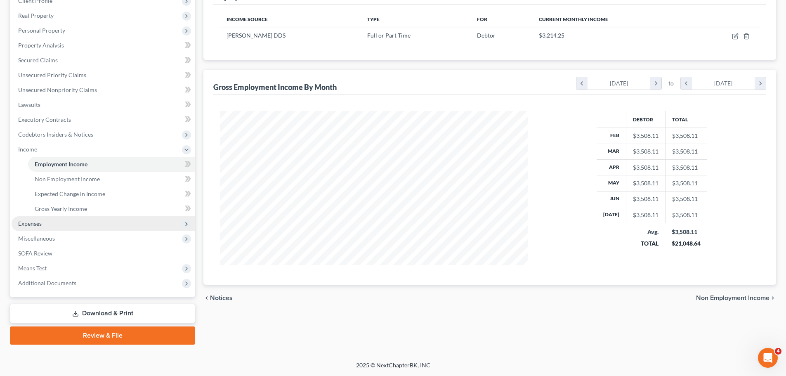
click at [26, 219] on span "Expenses" at bounding box center [104, 223] width 184 height 15
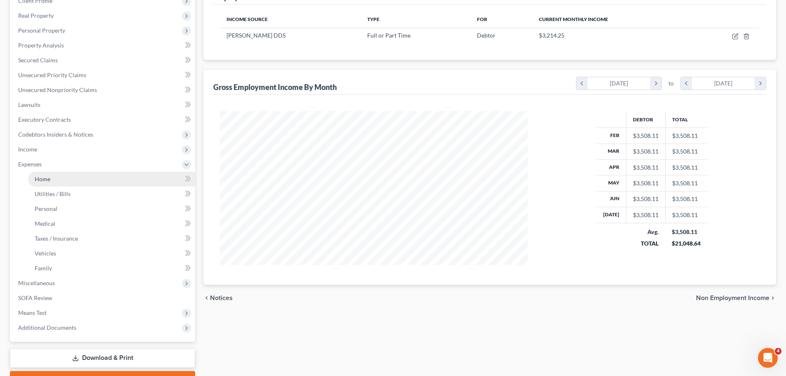
click at [42, 181] on span "Home" at bounding box center [43, 178] width 16 height 7
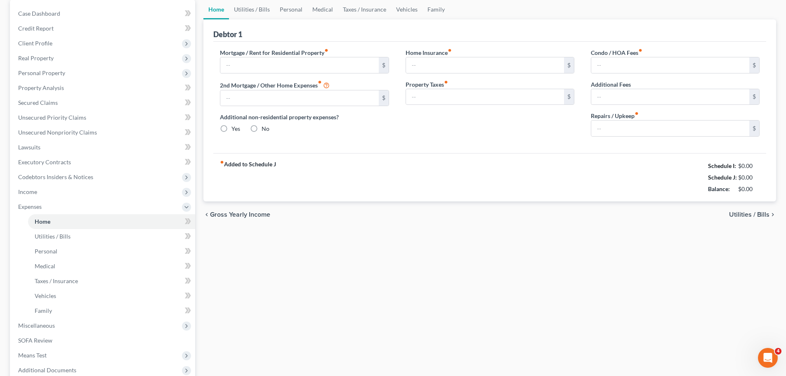
type input "750.00"
type input "0.00"
radio input "true"
type input "52.00"
type input "0.00"
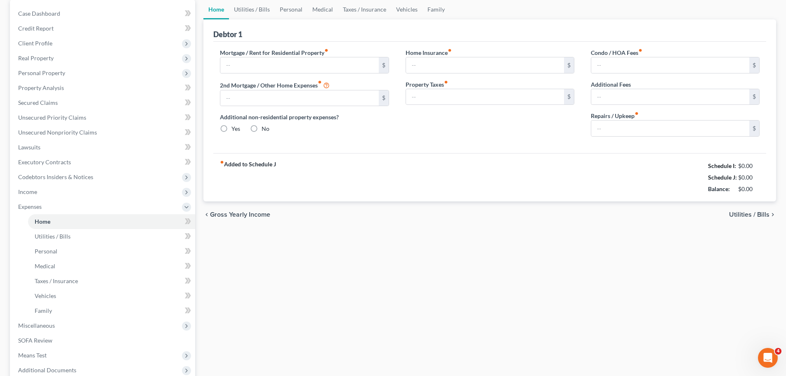
type input "0.00"
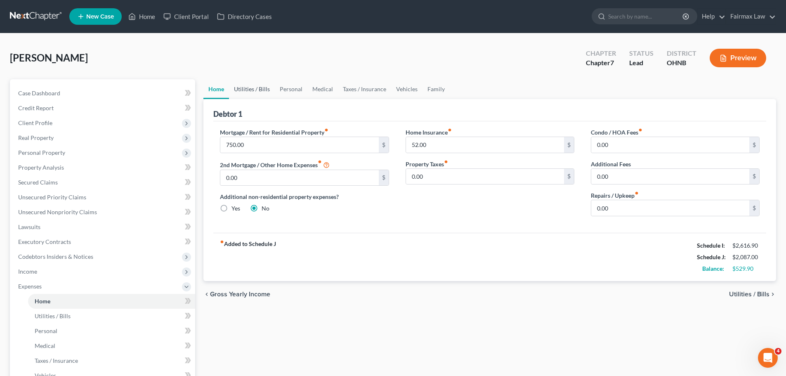
click at [260, 94] on link "Utilities / Bills" at bounding box center [252, 89] width 46 height 20
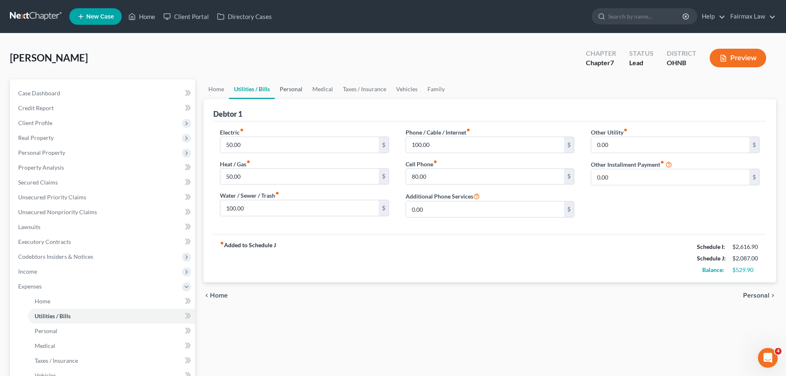
click at [297, 92] on link "Personal" at bounding box center [291, 89] width 33 height 20
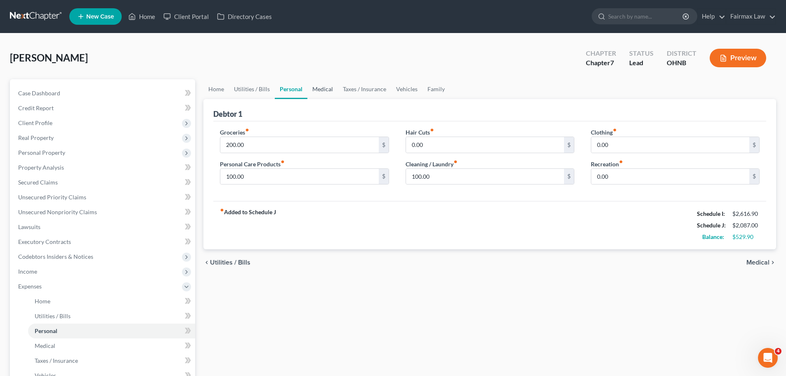
click at [326, 82] on link "Medical" at bounding box center [322, 89] width 31 height 20
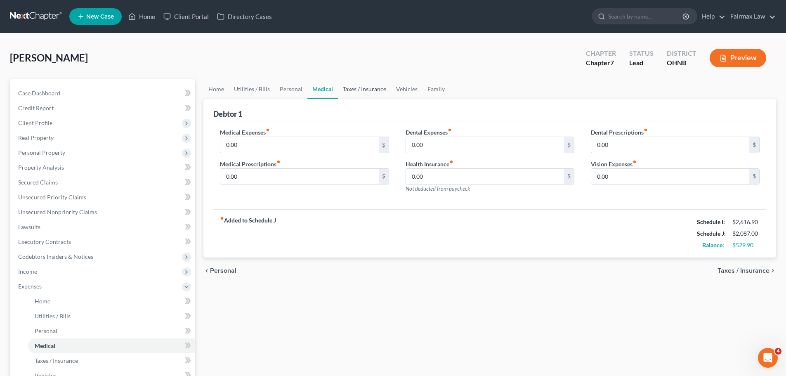
click at [373, 91] on link "Taxes / Insurance" at bounding box center [364, 89] width 53 height 20
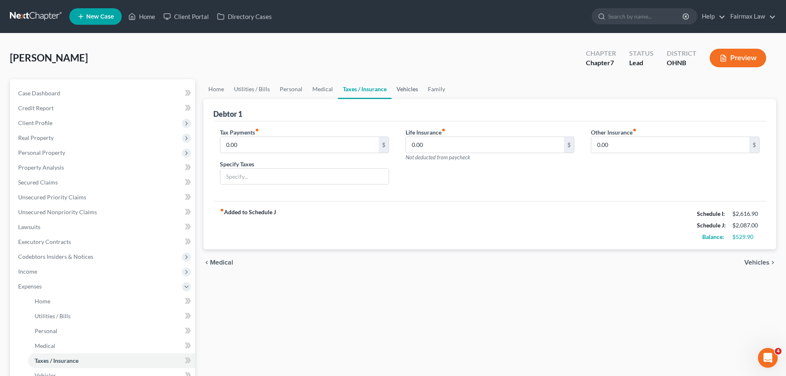
click at [407, 91] on link "Vehicles" at bounding box center [406, 89] width 31 height 20
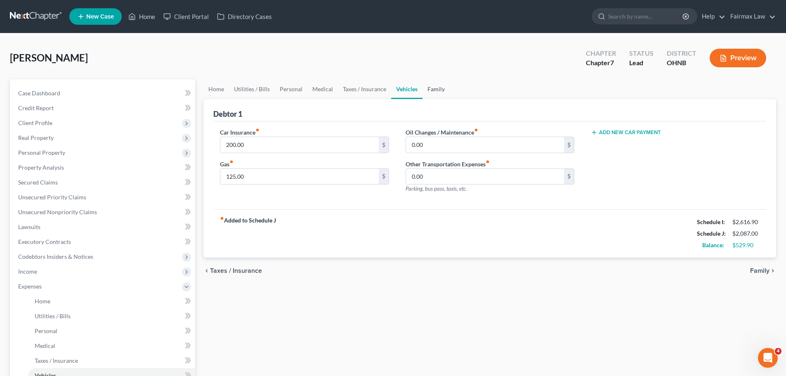
click at [436, 91] on link "Family" at bounding box center [435, 89] width 27 height 20
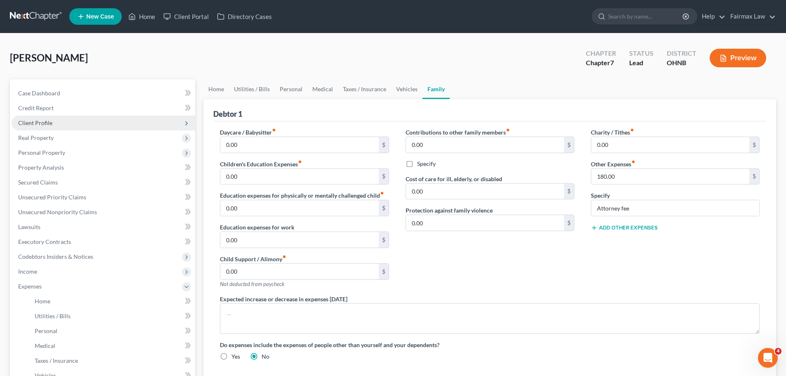
click at [46, 126] on span "Client Profile" at bounding box center [104, 122] width 184 height 15
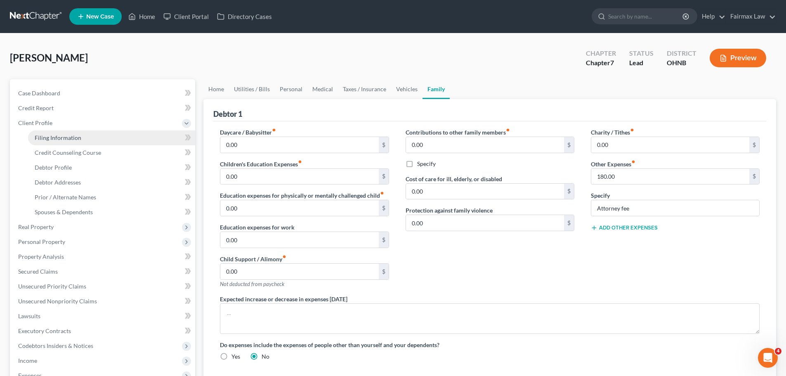
click at [40, 141] on span "Filing Information" at bounding box center [58, 137] width 47 height 7
select select "1"
select select "0"
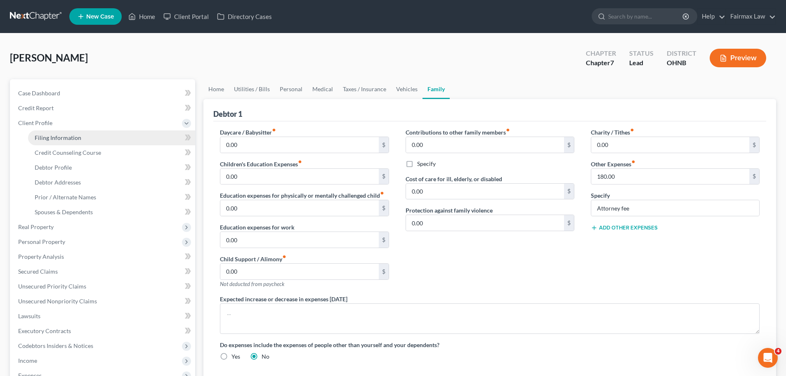
select select "36"
